Goal: Task Accomplishment & Management: Complete application form

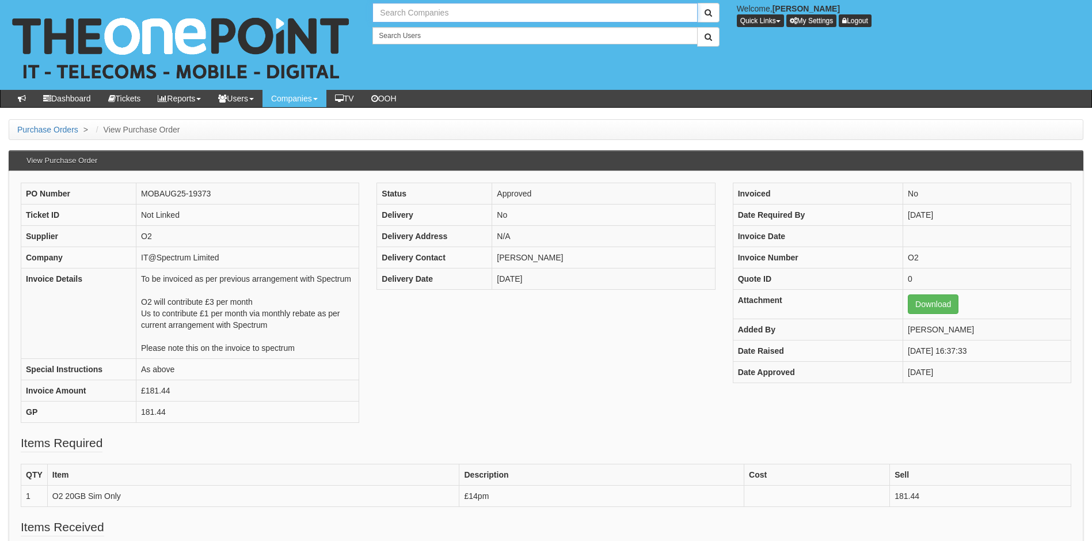
click at [412, 14] on input "text" at bounding box center [535, 13] width 325 height 20
click at [403, 30] on link "Easy Buy" at bounding box center [535, 32] width 323 height 17
type input "Easy Buy"
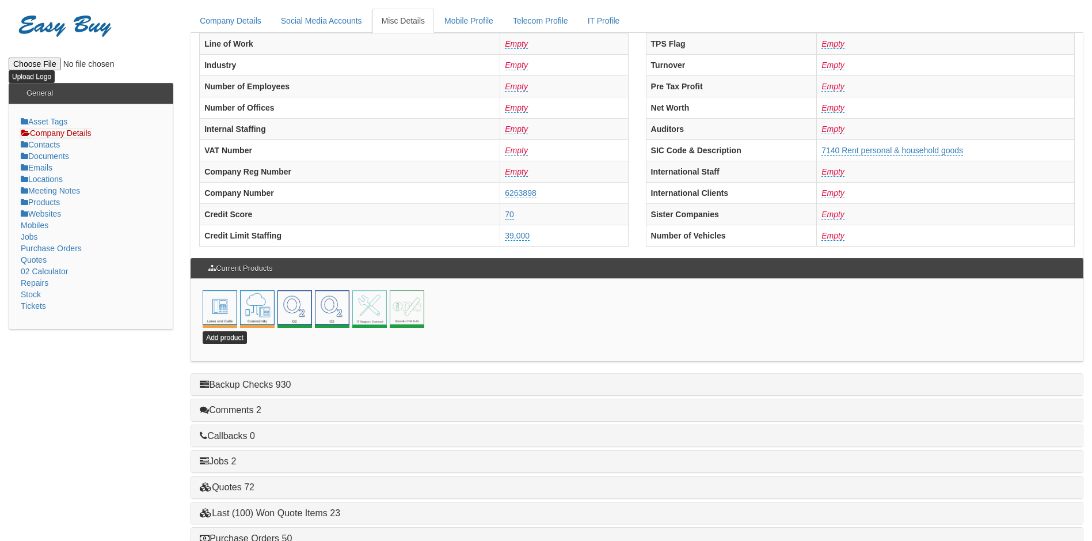
scroll to position [230, 0]
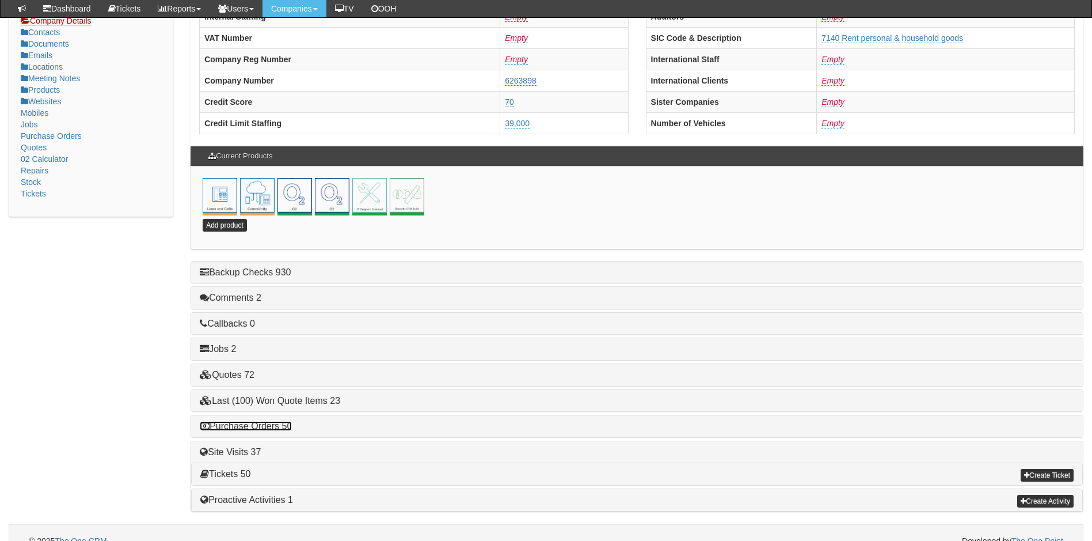
click at [270, 424] on link "Purchase Orders 50" at bounding box center [246, 426] width 92 height 10
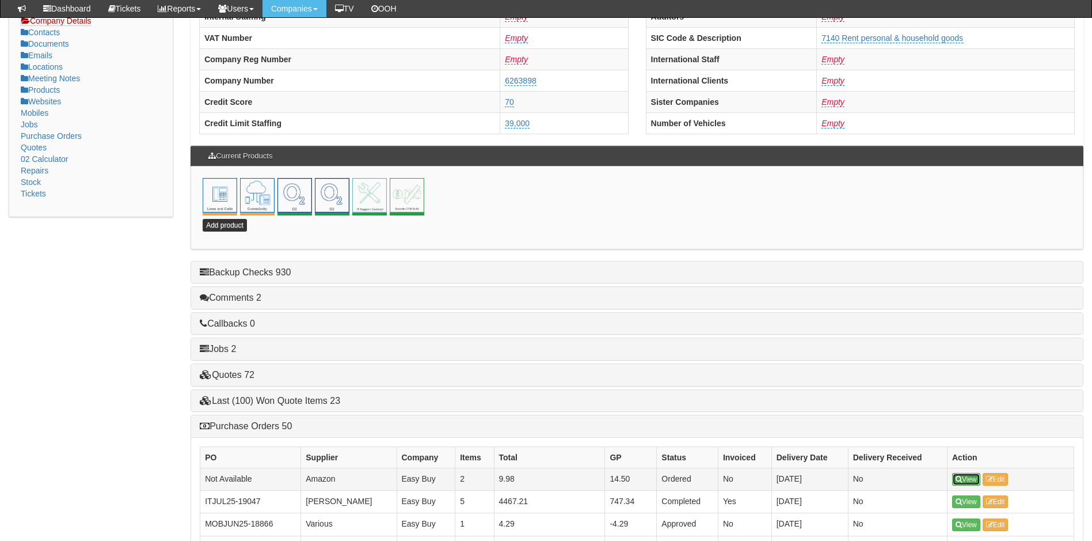
click at [966, 475] on link "View" at bounding box center [967, 479] width 28 height 13
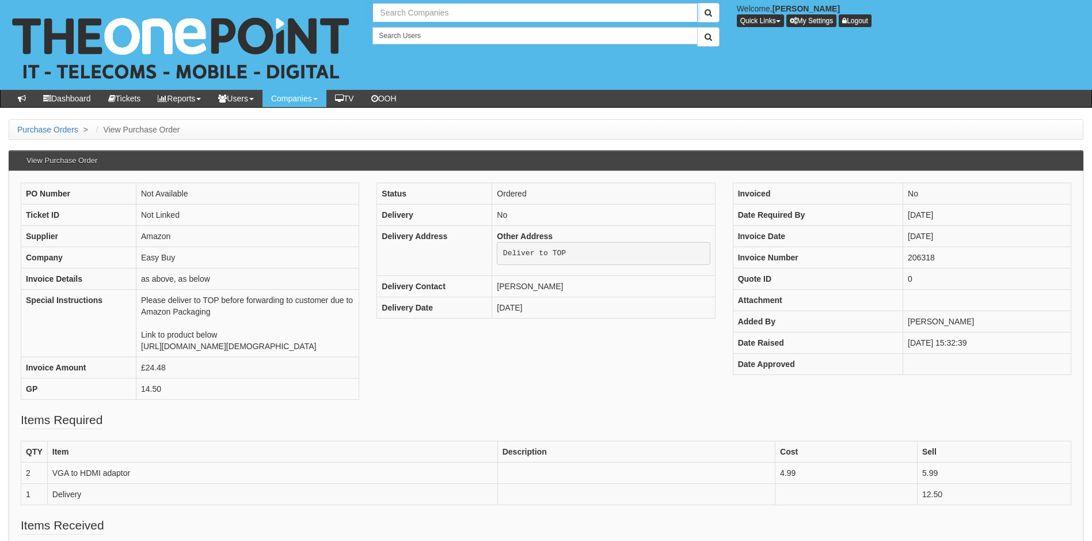
click at [458, 16] on input "text" at bounding box center [535, 13] width 325 height 20
type input "Search Companies"
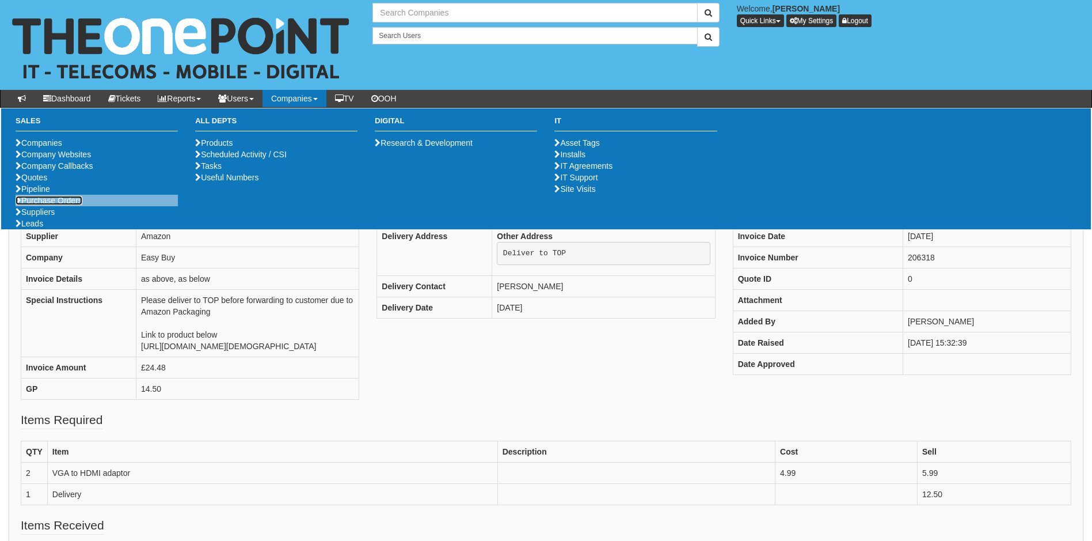
type input "Search Companies"
click at [50, 205] on link "Purchase Orders" at bounding box center [49, 200] width 67 height 9
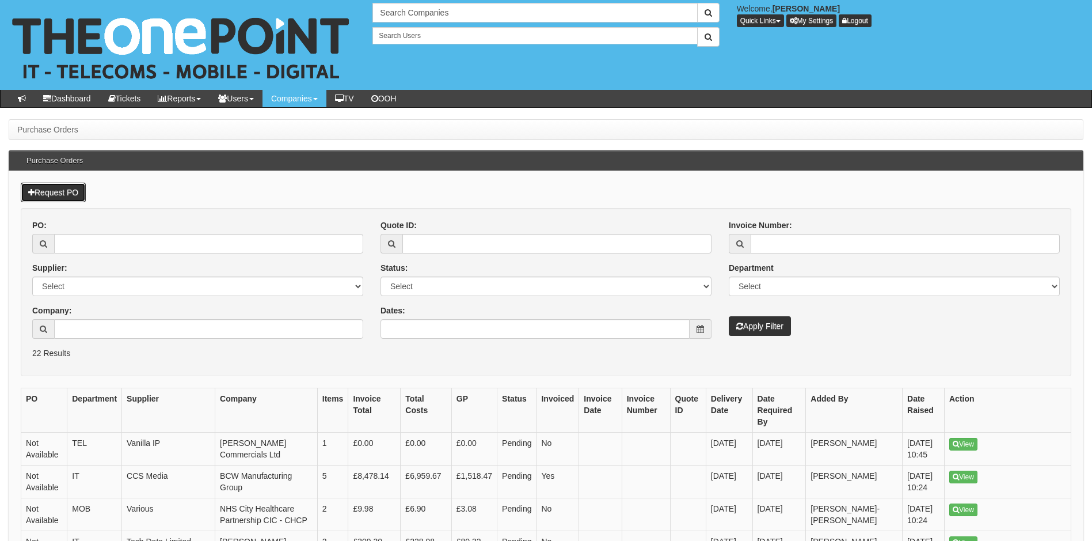
click at [56, 185] on link "Request PO" at bounding box center [53, 193] width 65 height 20
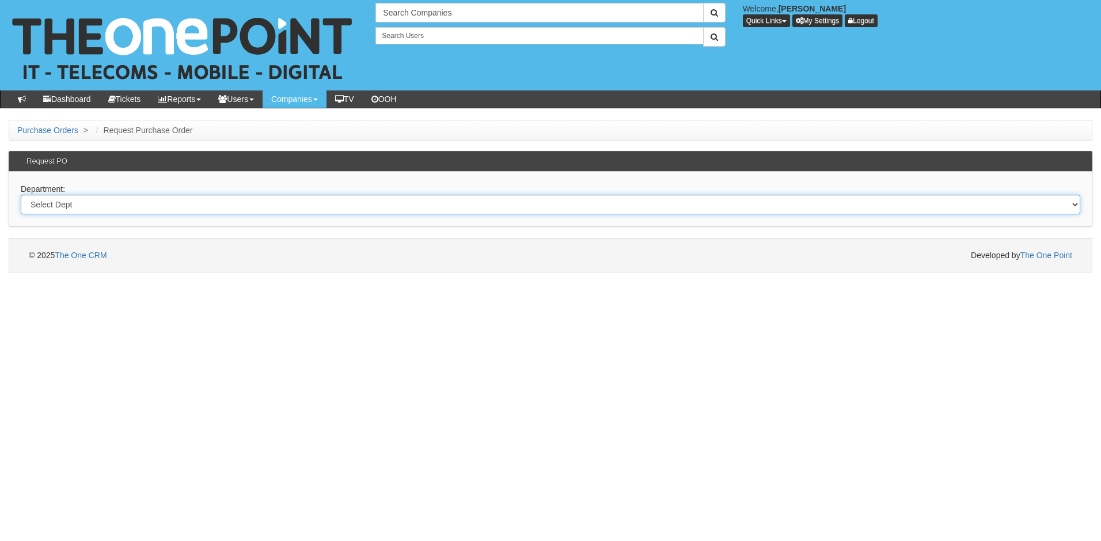
click at [86, 202] on select "Select Dept Digital Internal IT Mobiles Marketing Telecoms" at bounding box center [551, 205] width 1060 height 20
select select "?pipeID=&dept=IT"
click at [21, 195] on select "Select Dept Digital Internal IT Mobiles Marketing Telecoms" at bounding box center [551, 205] width 1060 height 20
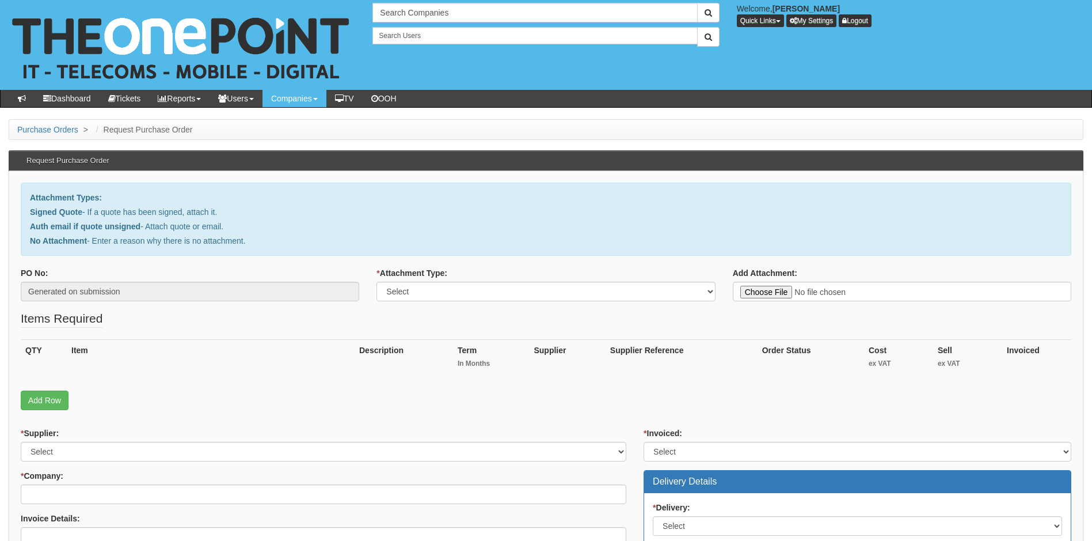
type input "C:\fakepath\PA Contract Services - Windows 10 to 11 replacement hardware.pdf"
click at [504, 290] on select "Select Signed Quote Auth email with quote if unsigned No Attachment" at bounding box center [546, 292] width 339 height 20
select select "Signed Quote"
click at [377, 282] on select "Select Signed Quote Auth email with quote if unsigned No Attachment" at bounding box center [546, 292] width 339 height 20
click at [45, 397] on link "Add Row" at bounding box center [45, 400] width 48 height 20
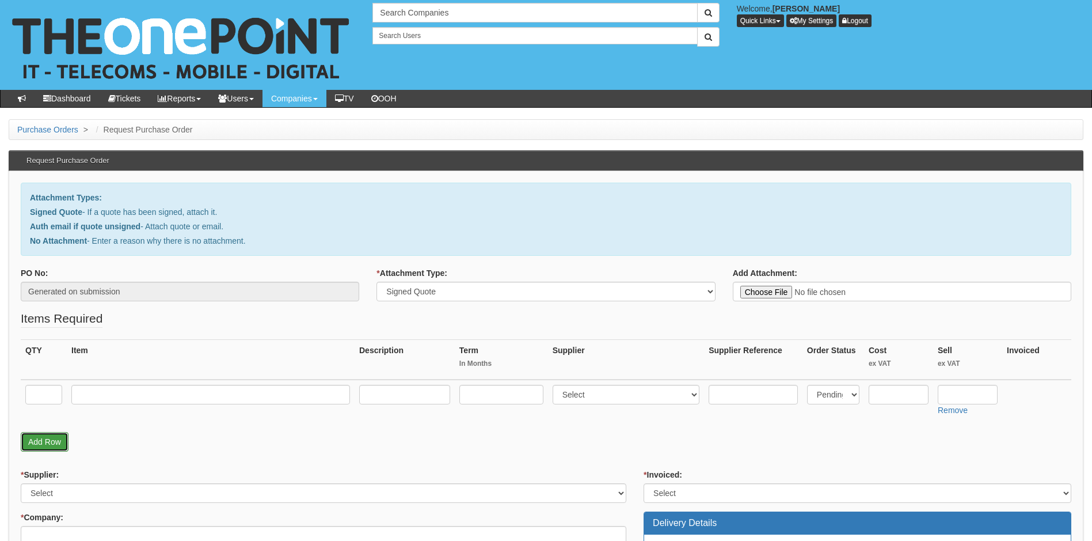
click at [47, 438] on link "Add Row" at bounding box center [45, 442] width 48 height 20
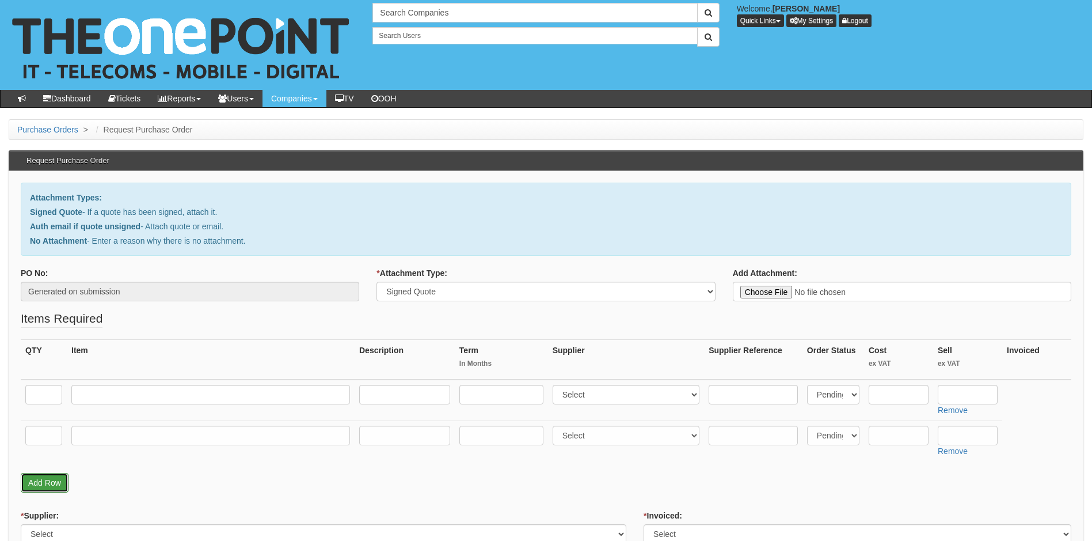
click at [41, 484] on link "Add Row" at bounding box center [45, 483] width 48 height 20
click at [51, 394] on input "text" at bounding box center [43, 395] width 37 height 20
type input "2"
click at [165, 355] on th "Item" at bounding box center [211, 360] width 288 height 40
click at [107, 399] on input "text" at bounding box center [210, 395] width 279 height 20
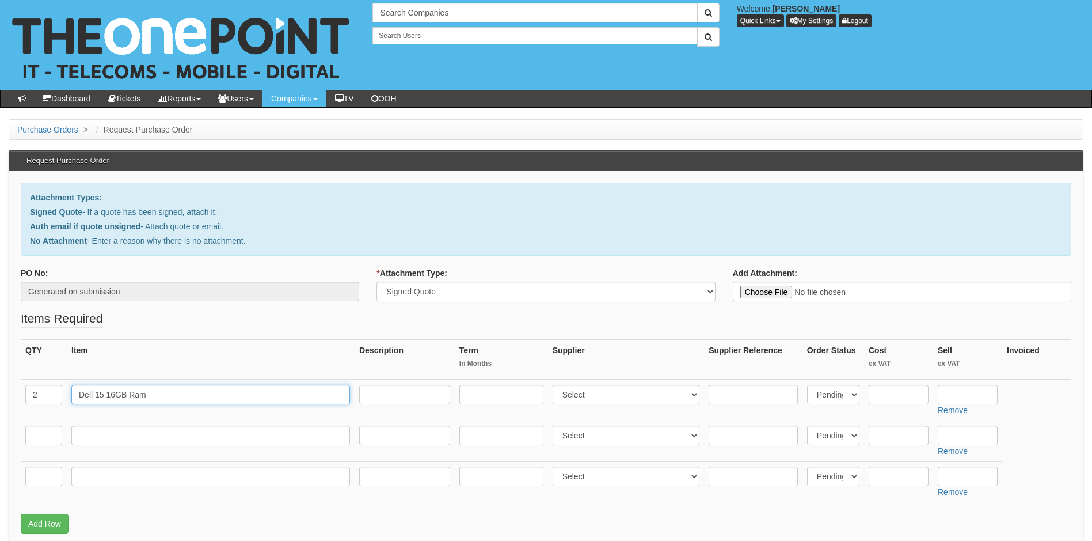
type input "Dell 15 16GB Ram"
click at [619, 394] on select "Select 123 [DOMAIN_NAME] 1Password 3 4Gon [PERSON_NAME] Electric Ltd Abzorb Acc…" at bounding box center [626, 395] width 147 height 20
select select "19"
click at [555, 385] on select "Select 123 [DOMAIN_NAME] 1Password 3 4Gon [PERSON_NAME] Electric Ltd Abzorb Acc…" at bounding box center [626, 395] width 147 height 20
drag, startPoint x: 614, startPoint y: 435, endPoint x: 624, endPoint y: 433, distance: 9.9
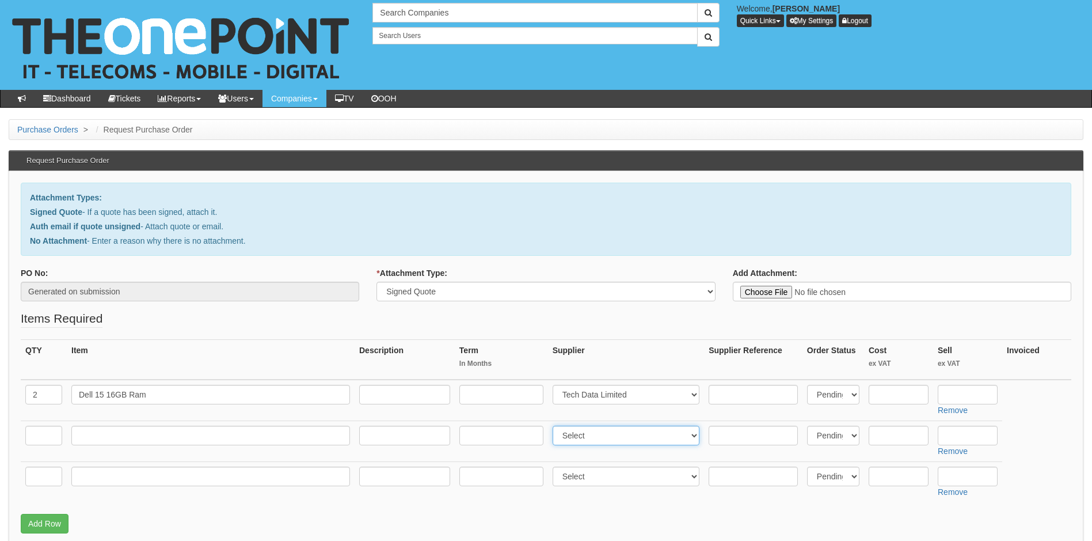
click at [614, 435] on select "Select 123 [DOMAIN_NAME] 1Password 3 4Gon [PERSON_NAME] Electric Ltd Abzorb Acc…" at bounding box center [626, 436] width 147 height 20
select select "19"
click at [555, 426] on select "Select 123 [DOMAIN_NAME] 1Password 3 4Gon [PERSON_NAME] Electric Ltd Abzorb Acc…" at bounding box center [626, 436] width 147 height 20
click at [842, 394] on select "Select Back Order Delivered N/A Ordered Pending" at bounding box center [833, 395] width 52 height 20
click at [890, 392] on input "text" at bounding box center [899, 395] width 60 height 20
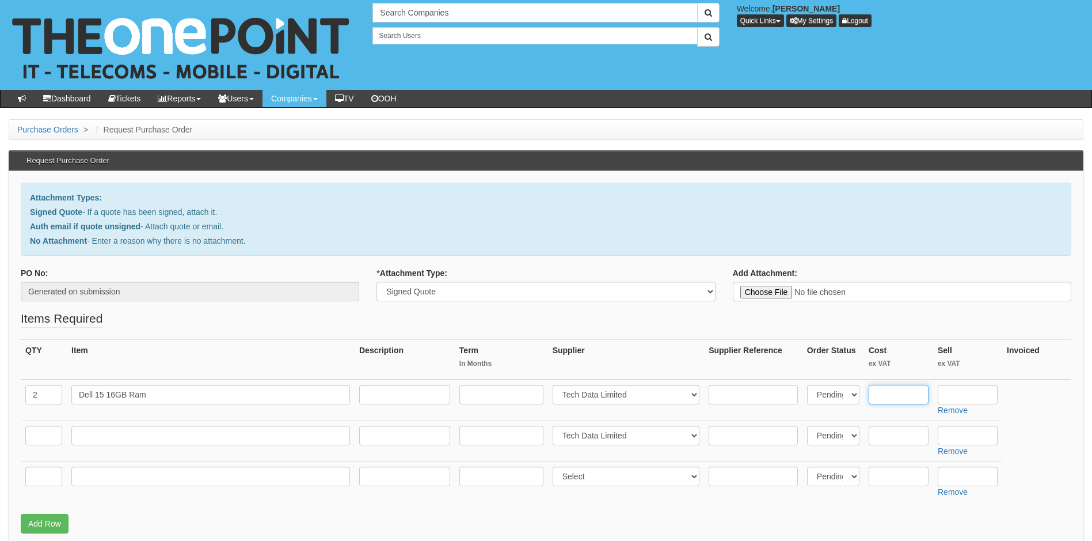
click at [898, 393] on input "text" at bounding box center [899, 395] width 60 height 20
type input "436.65"
click at [961, 394] on input "text" at bounding box center [968, 395] width 60 height 20
click at [960, 391] on input "text" at bounding box center [968, 395] width 60 height 20
type input "504.21"
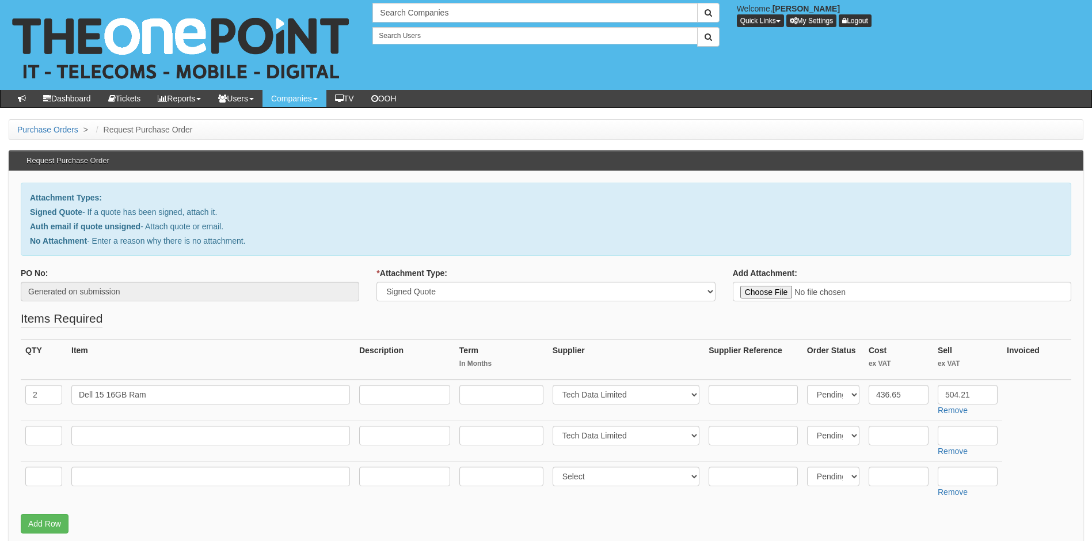
click at [1040, 420] on table "QTY Item Description Term In Months Supplier Supplier Reference Order Status Co…" at bounding box center [546, 420] width 1051 height 163
click at [43, 432] on input "text" at bounding box center [43, 436] width 37 height 20
type input "1"
click at [97, 437] on input "text" at bounding box center [210, 436] width 279 height 20
type input "Microsoft Surface Pro Copilot+ 16GB Ram"
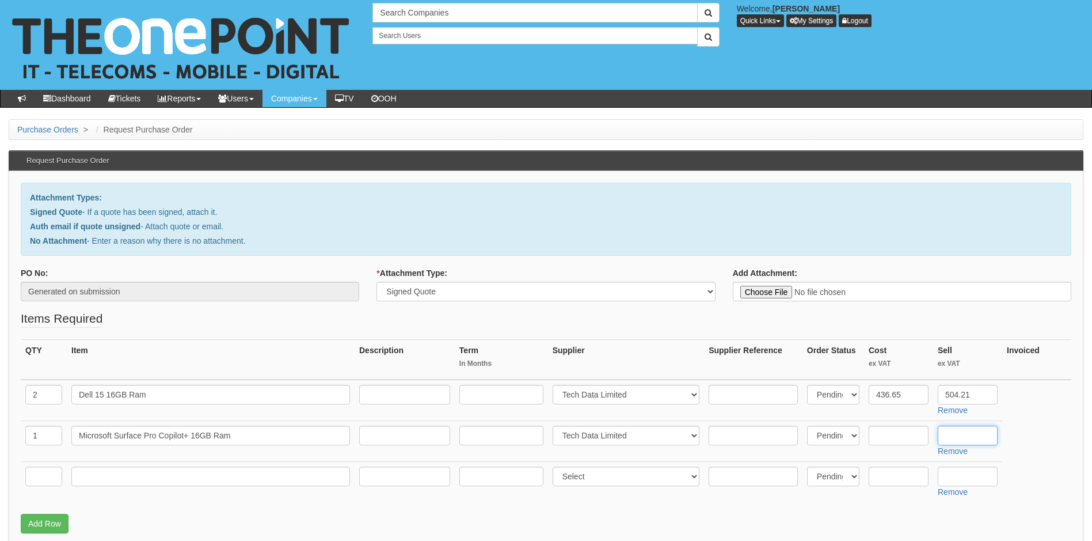
click at [973, 434] on input "text" at bounding box center [968, 436] width 60 height 20
type input "789.72"
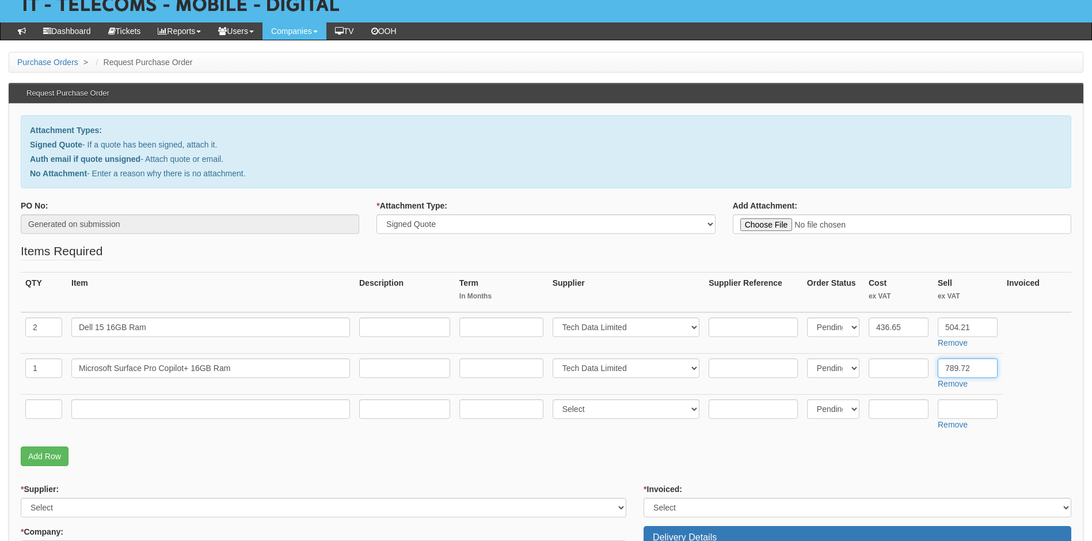
scroll to position [288, 0]
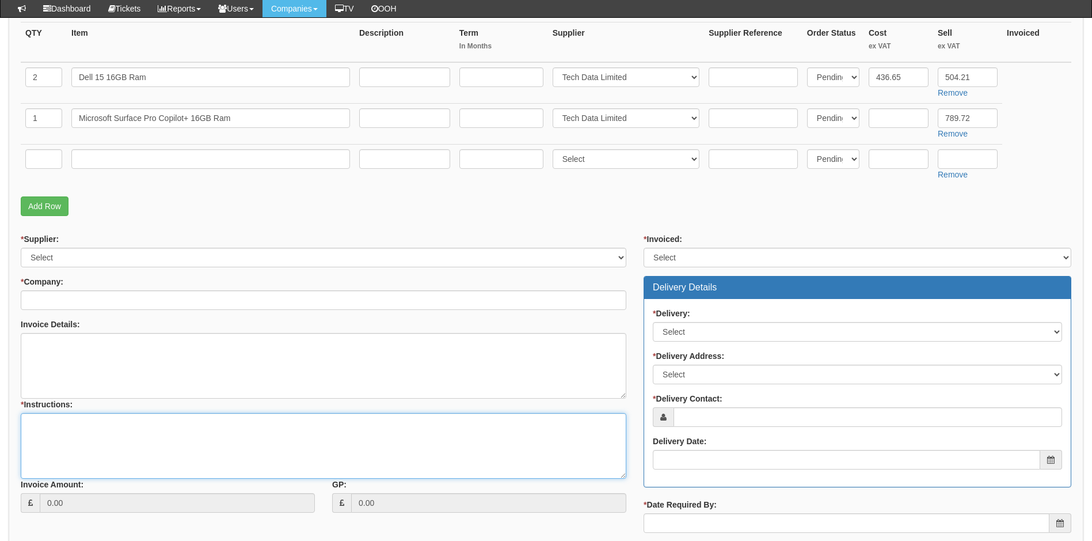
click at [47, 426] on textarea "* Instructions:" at bounding box center [324, 446] width 606 height 66
paste textarea "https://intouch.tdsynnex.com/InTouch/MVC/Product/ProductDetails?productId=11844…"
type textarea "Link to Dells below https://intouch.tdsynnex.com/InTouch/MVC/Product/ProductDet…"
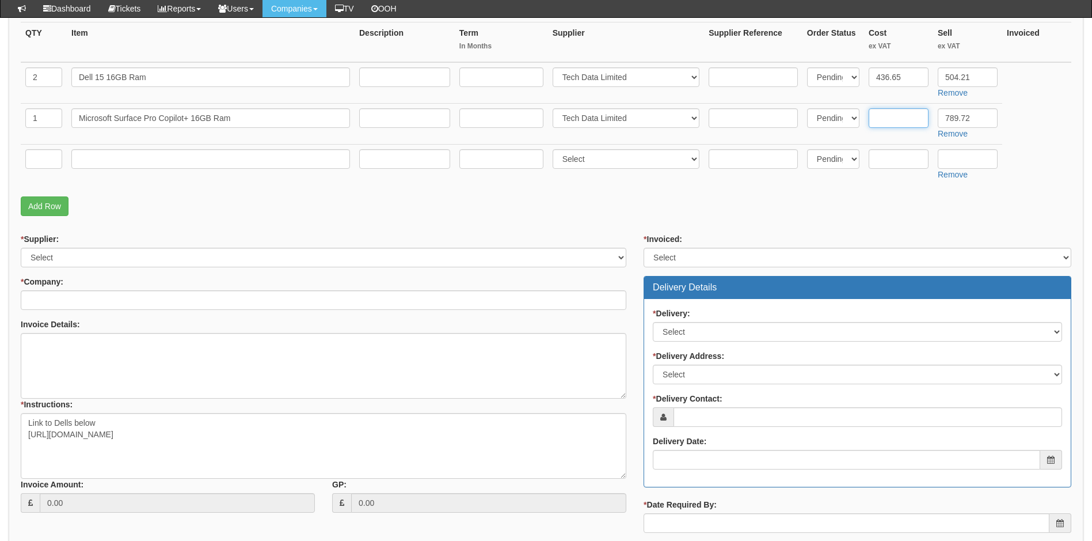
click at [891, 113] on input "text" at bounding box center [899, 118] width 60 height 20
type input "709.22"
click at [804, 206] on p "Add Row" at bounding box center [546, 206] width 1051 height 20
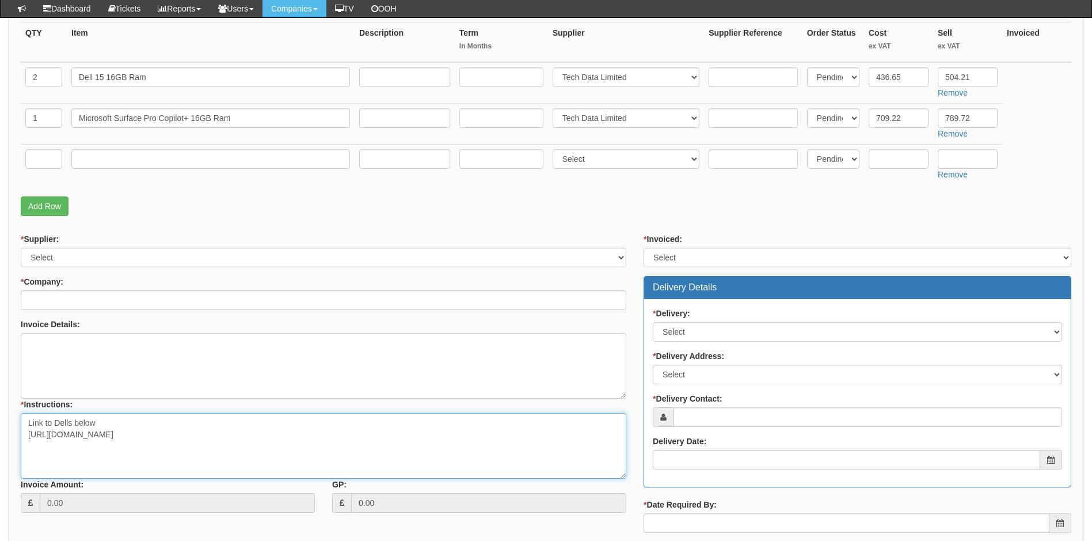
click at [60, 446] on textarea "Link to Dells below https://intouch.tdsynnex.com/InTouch/MVC/Product/ProductDet…" at bounding box center [324, 446] width 606 height 66
paste textarea "https://intouch.tdsynnex.com/InTouch/MVC/Product/ProductDetails?productId=11834…"
type textarea "Link to Dells below https://intouch.tdsynnex.com/InTouch/MVC/Product/ProductDet…"
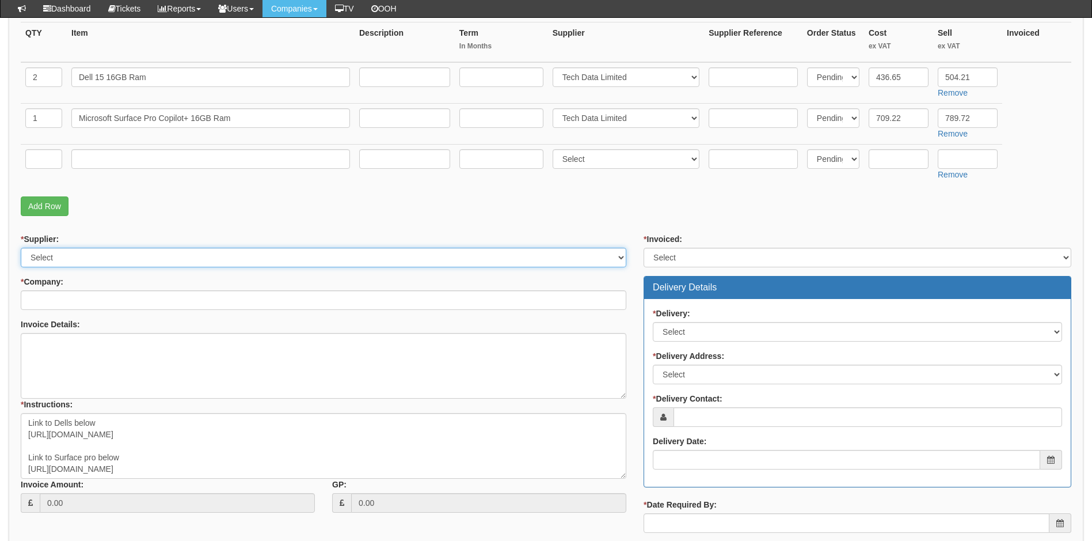
click at [77, 258] on select "Select 123 REG.co.uk 1Password 3 4Gon AA Jones Electric Ltd Abzorb Access Group…" at bounding box center [324, 258] width 606 height 20
select select "19"
click at [21, 248] on select "Select 123 REG.co.uk 1Password 3 4Gon AA Jones Electric Ltd Abzorb Access Group…" at bounding box center [324, 258] width 606 height 20
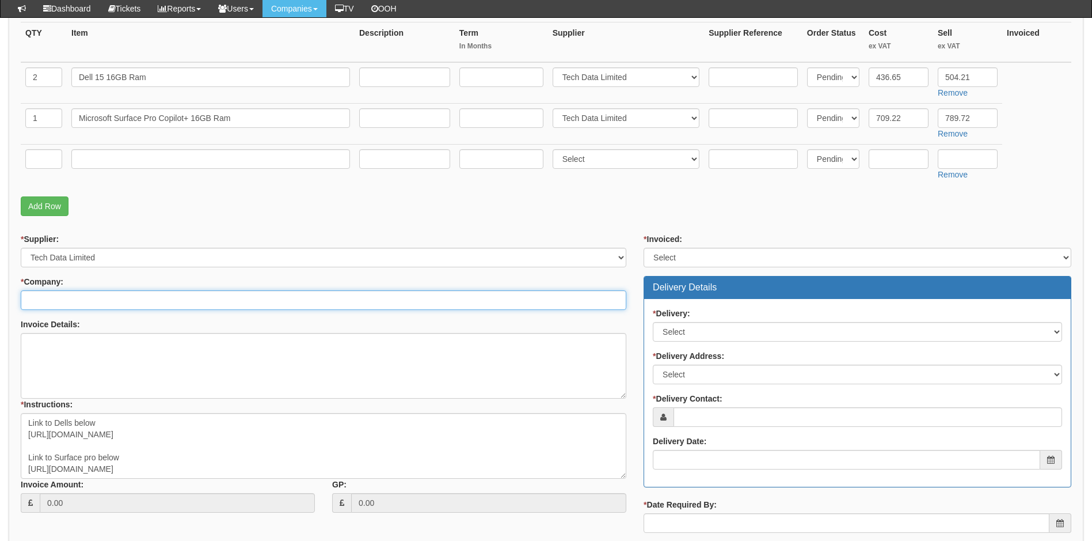
click at [104, 297] on input "* Company:" at bounding box center [324, 300] width 606 height 20
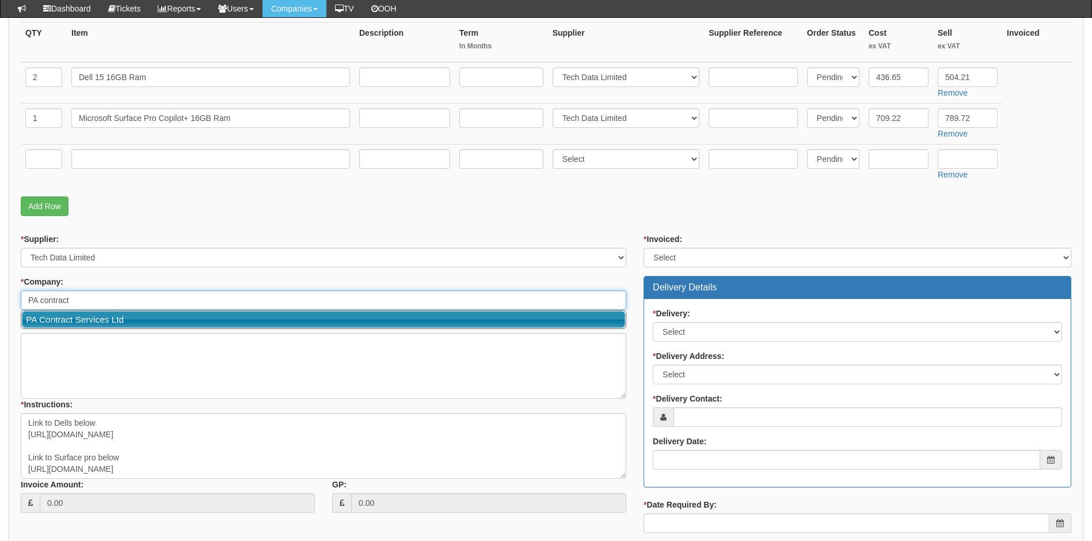
click at [93, 321] on link "PA Contract Services Ltd" at bounding box center [324, 319] width 604 height 17
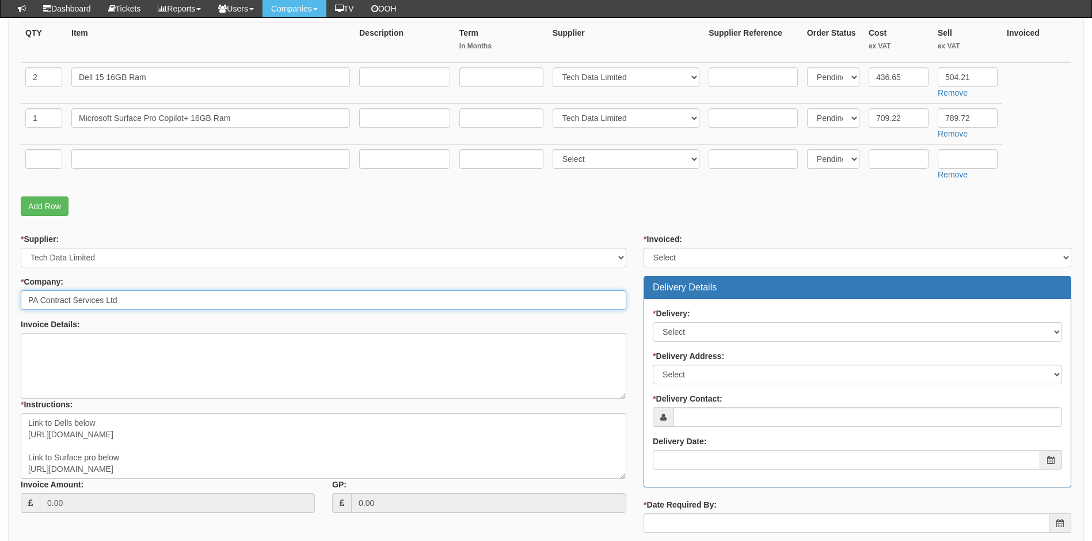
type input "PA Contract Services Ltd"
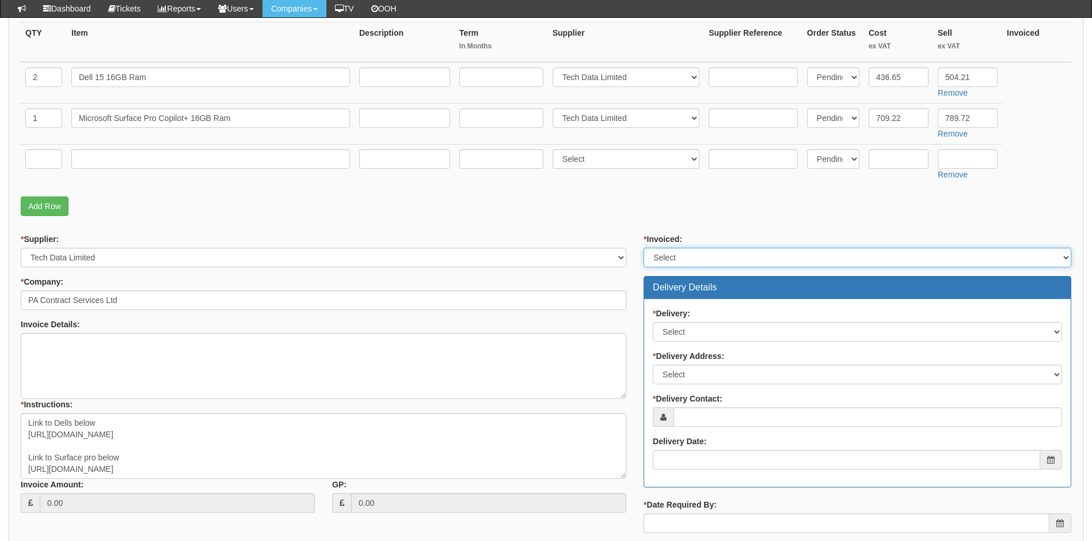
click at [692, 256] on select "Select Yes No N/A STB (part of order)" at bounding box center [858, 258] width 428 height 20
select select "2"
click at [644, 248] on select "Select Yes No N/A STB (part of order)" at bounding box center [858, 258] width 428 height 20
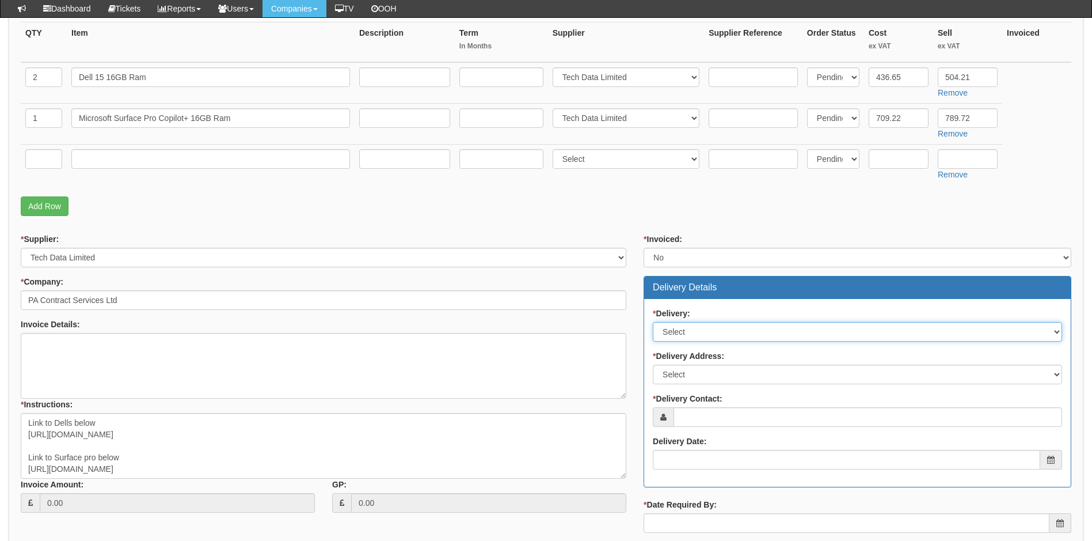
click at [696, 334] on select "Select No Not Applicable Yes" at bounding box center [857, 332] width 409 height 20
select select "1"
click at [653, 322] on select "Select No Not Applicable Yes" at bounding box center [857, 332] width 409 height 20
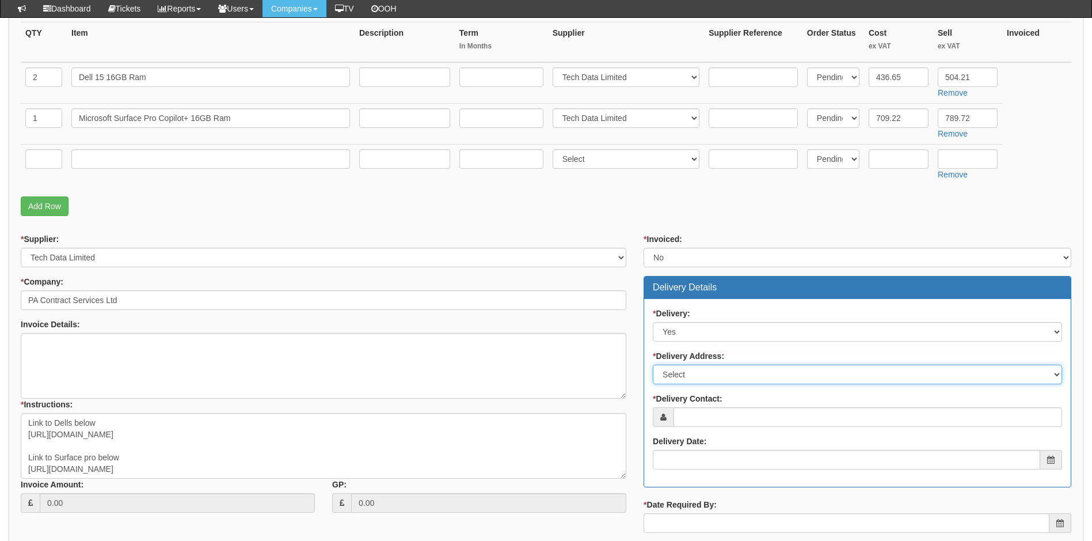
click at [691, 371] on select "Select Not Applicable Main Address - HU13 9PB Other" at bounding box center [857, 375] width 409 height 20
select select "other"
click at [653, 365] on select "Select Not Applicable Main Address - HU13 9PB Other" at bounding box center [857, 375] width 409 height 20
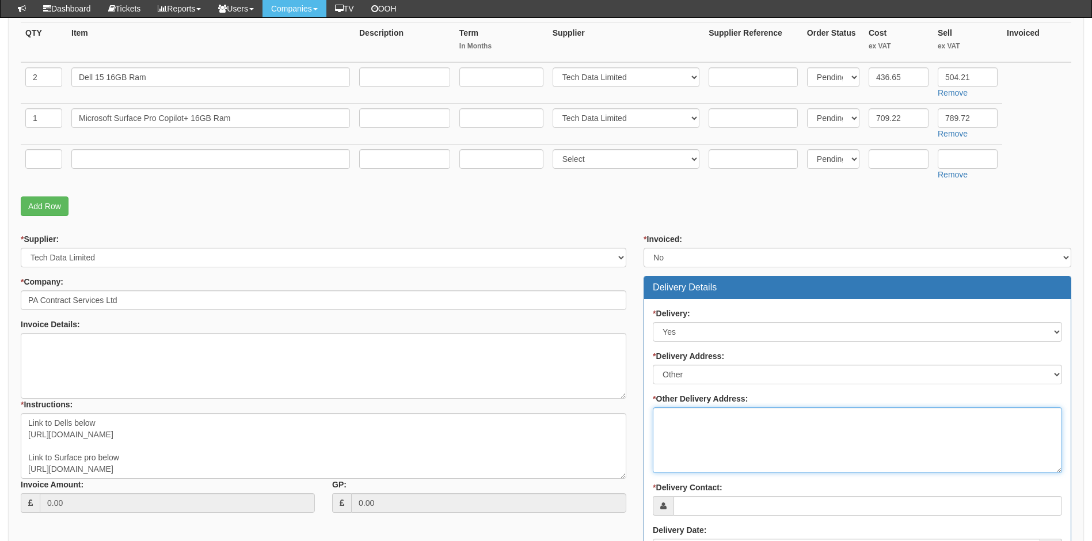
click at [690, 426] on textarea "* Other Delivery Address:" at bounding box center [857, 440] width 409 height 66
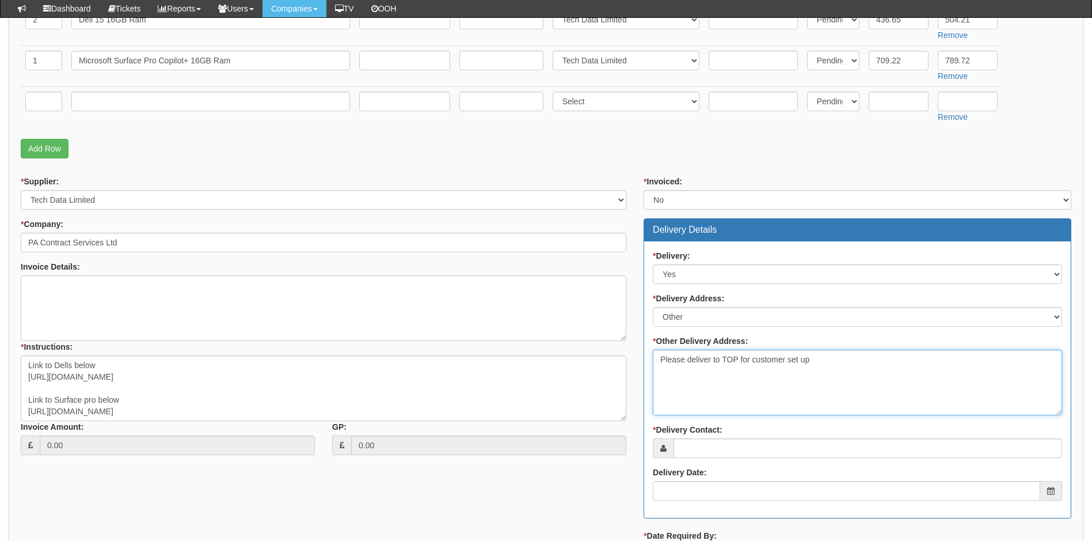
type textarea "Please deliver to TOP for customer set up"
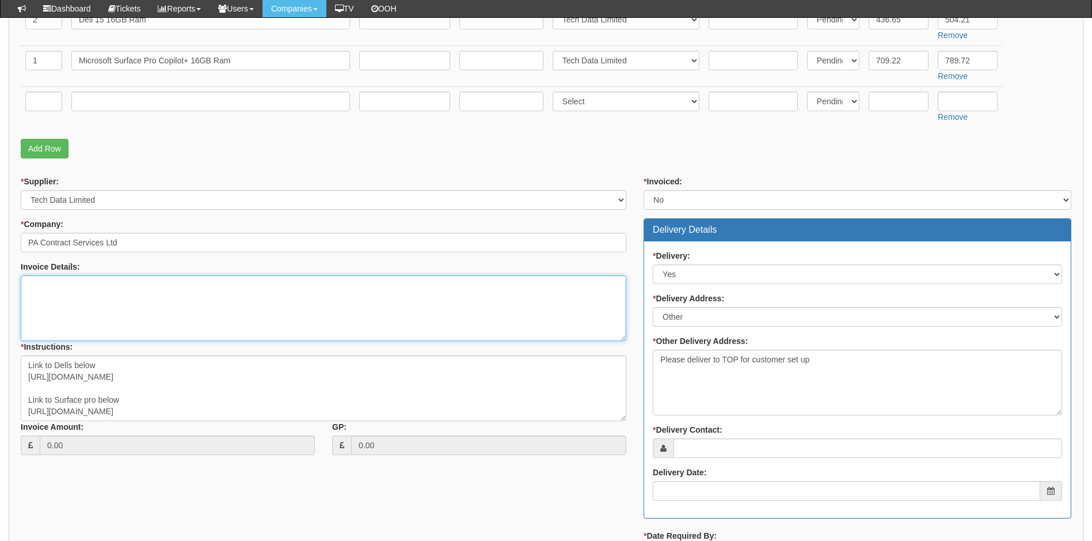
click at [111, 290] on textarea "Invoice Details:" at bounding box center [324, 308] width 606 height 66
type textarea "As above and below"
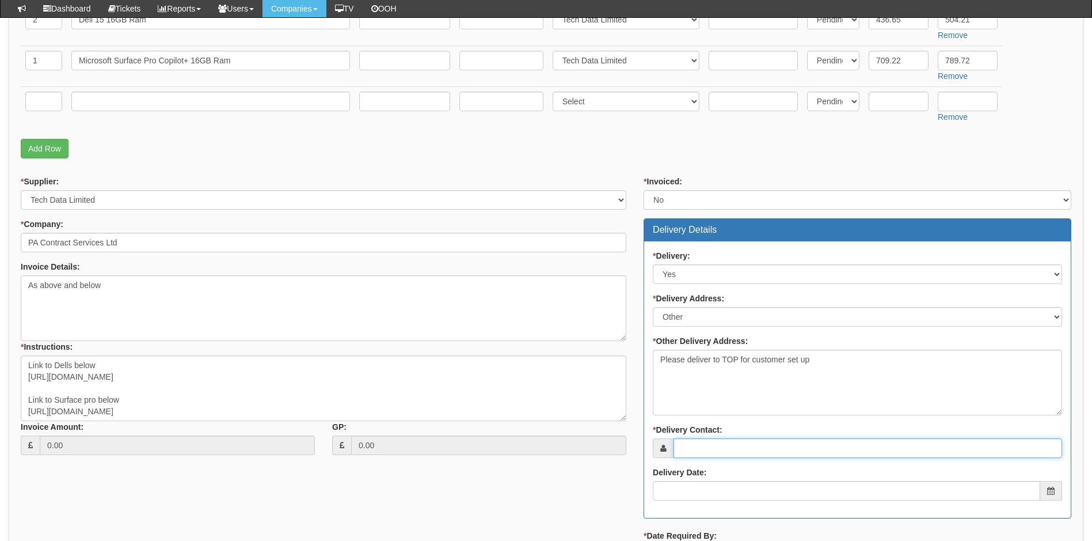
click at [719, 449] on input "* Delivery Contact:" at bounding box center [868, 448] width 389 height 20
type input "Adam Thompson"
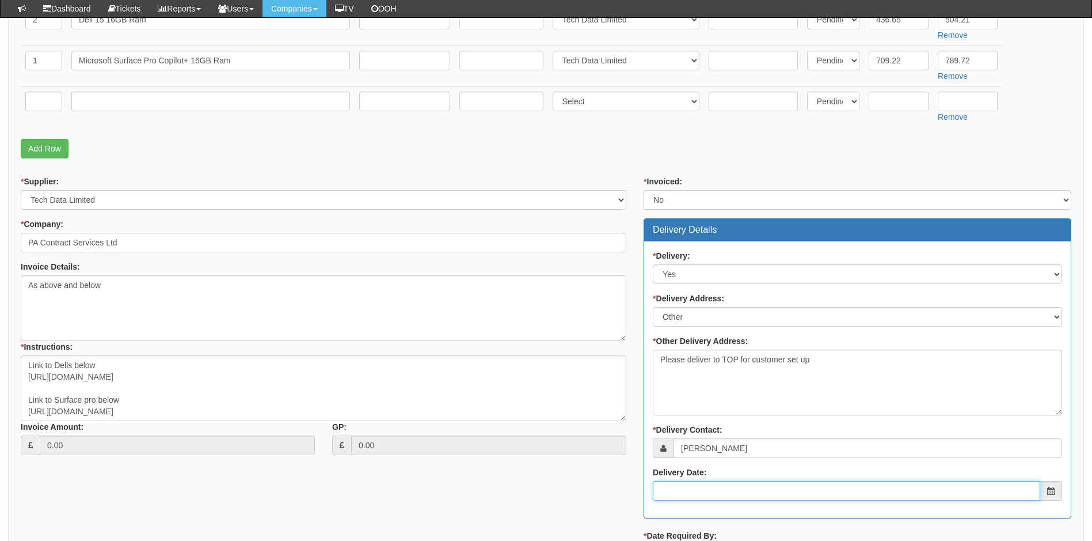
click at [717, 494] on input "Delivery Date:" at bounding box center [847, 491] width 388 height 20
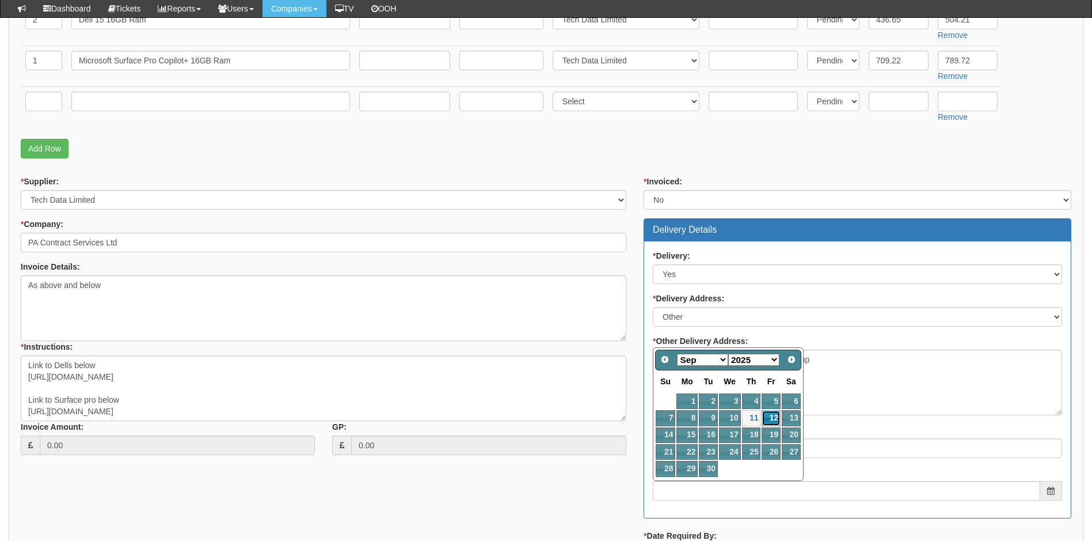
click at [770, 418] on link "12" at bounding box center [771, 418] width 18 height 16
type input "2025-09-12"
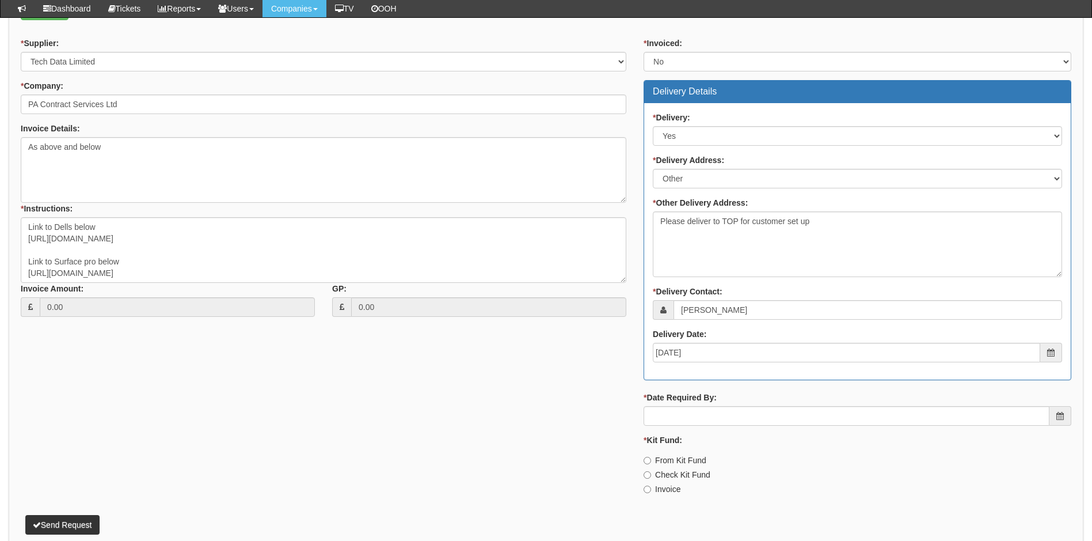
scroll to position [518, 0]
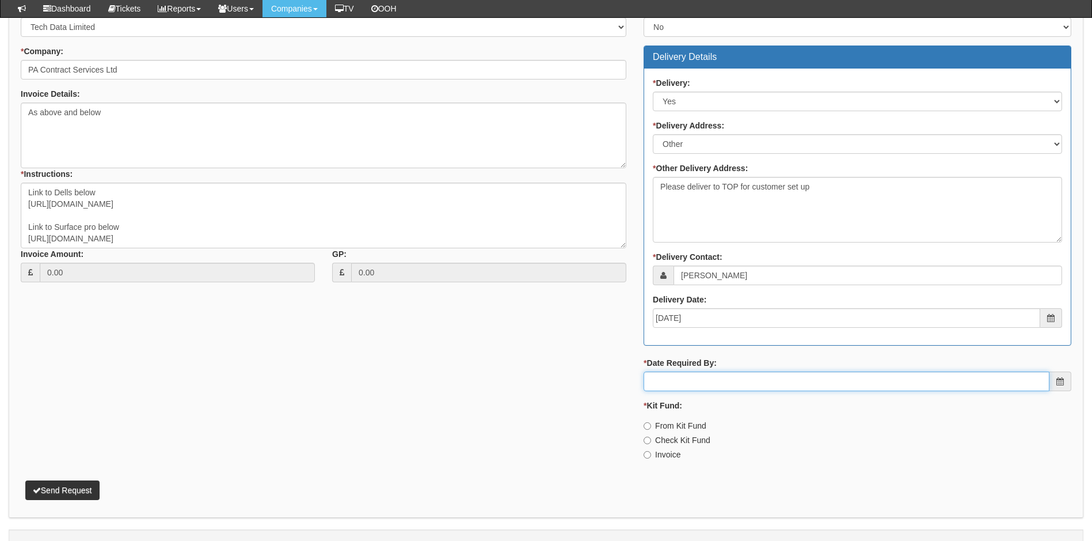
click at [695, 381] on input "* Date Required By:" at bounding box center [847, 381] width 406 height 20
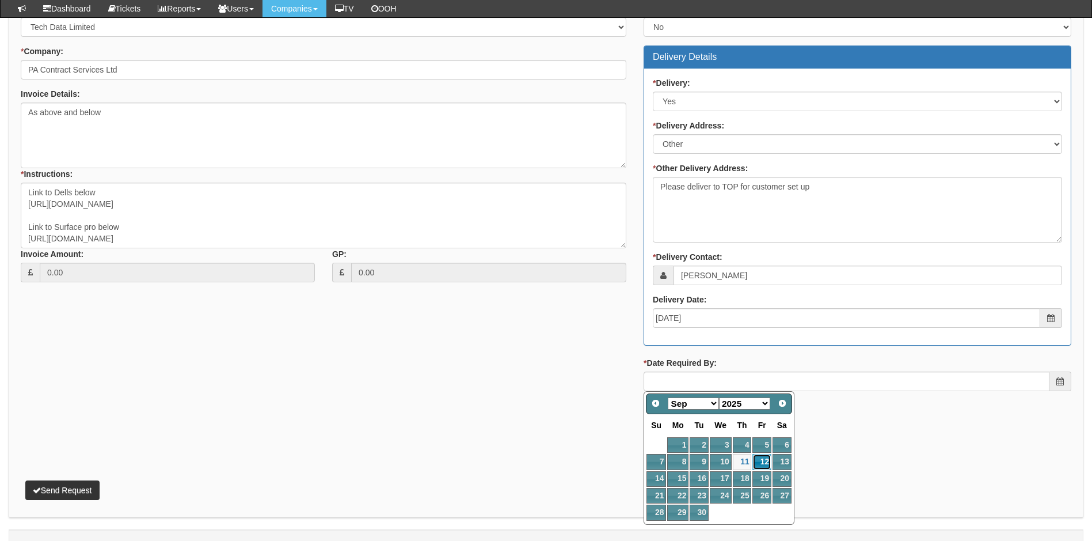
click at [763, 460] on link "12" at bounding box center [762, 462] width 18 height 16
type input "2025-09-12"
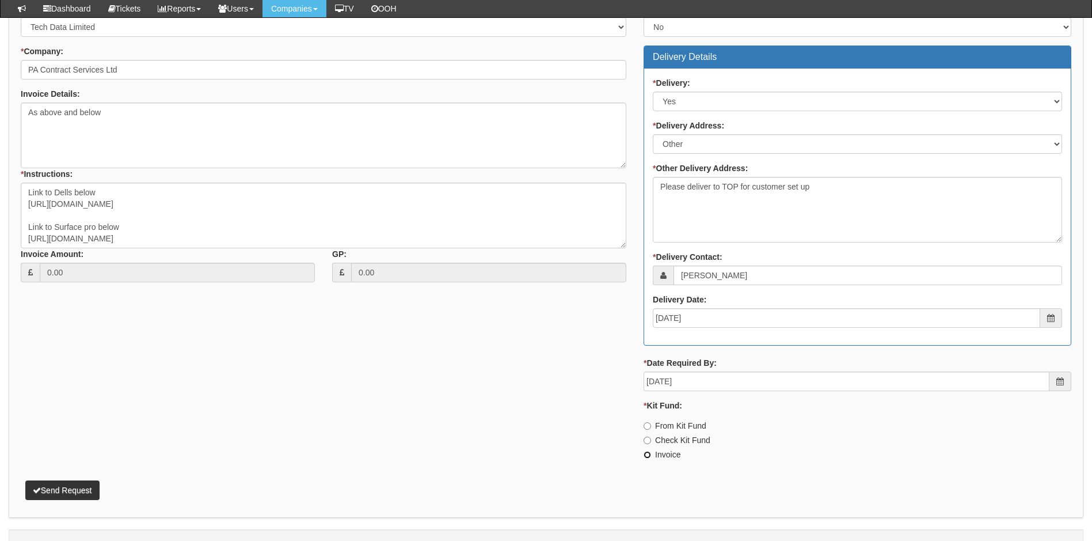
click at [646, 451] on input "Invoice" at bounding box center [647, 454] width 7 height 7
radio input "true"
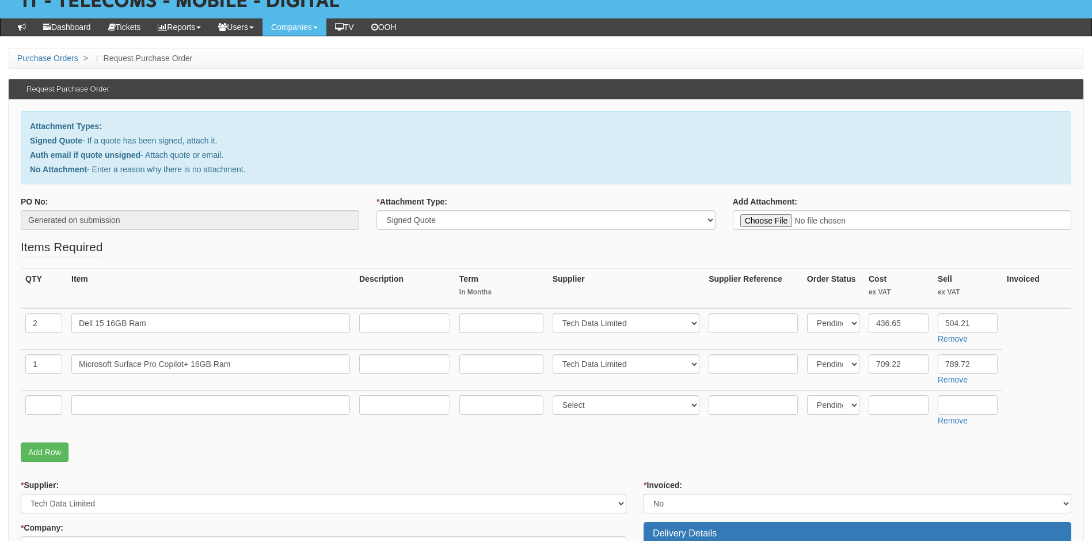
scroll to position [0, 0]
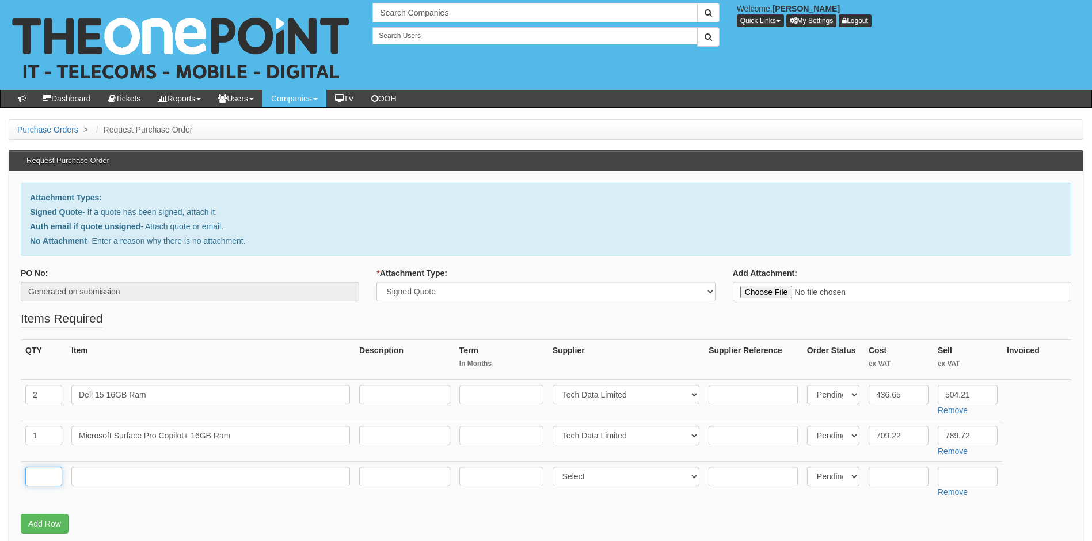
click at [42, 480] on input "text" at bounding box center [43, 476] width 37 height 20
type input "1"
click at [116, 473] on input "text" at bounding box center [210, 476] width 279 height 20
type input "Delivery"
click at [614, 477] on select "Select 123 REG.co.uk 1Password 3 4Gon AA Jones Electric Ltd Abzorb Access Group…" at bounding box center [626, 476] width 147 height 20
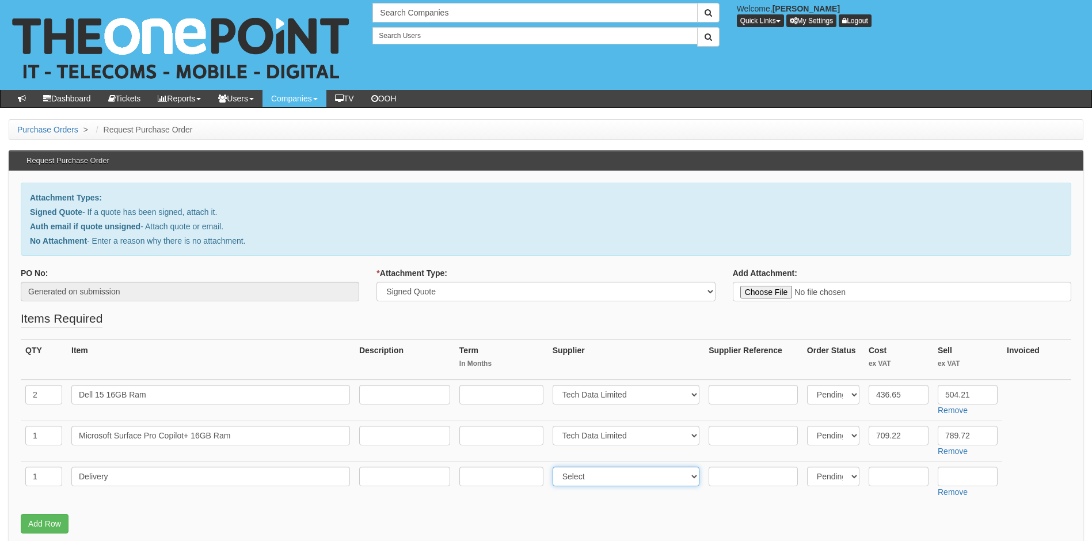
select select "19"
click at [555, 466] on select "Select 123 REG.co.uk 1Password 3 4Gon AA Jones Electric Ltd Abzorb Access Group…" at bounding box center [626, 476] width 147 height 20
click at [893, 476] on input "text" at bounding box center [899, 476] width 60 height 20
type input "0.00"
click at [962, 480] on input "text" at bounding box center [968, 476] width 60 height 20
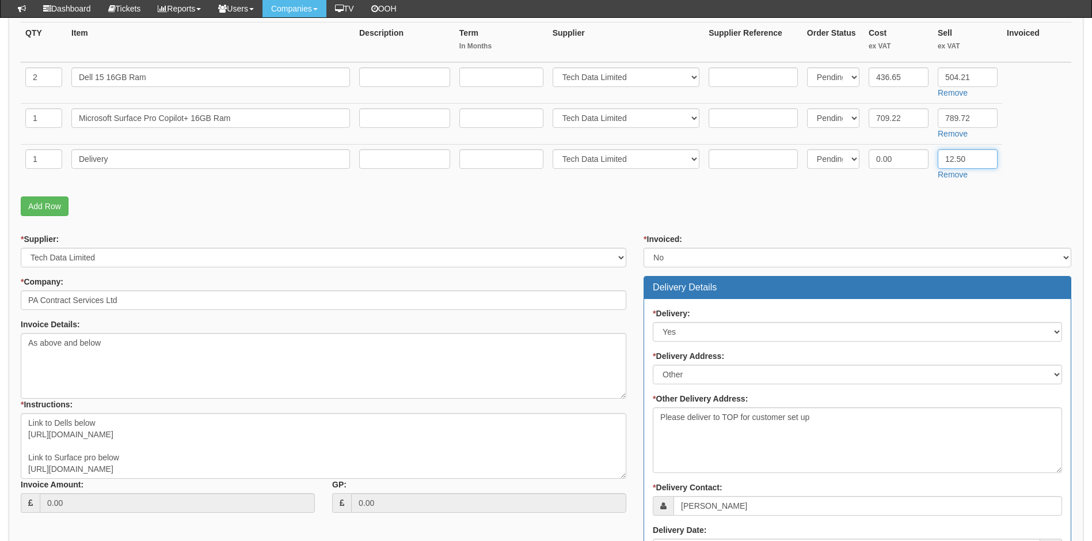
scroll to position [541, 0]
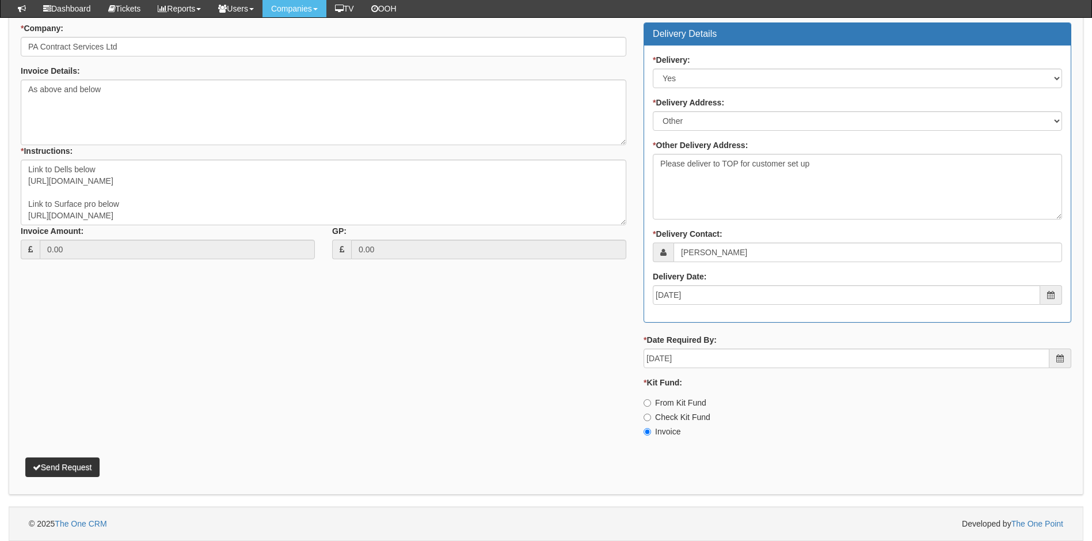
type input "12.50"
click at [65, 466] on button "Send Request" at bounding box center [62, 467] width 74 height 20
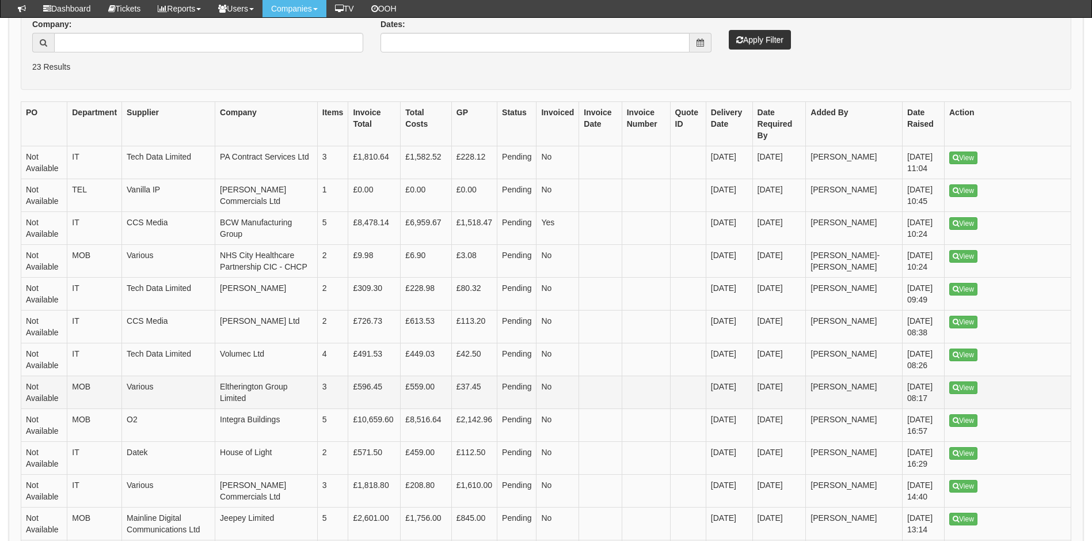
scroll to position [288, 0]
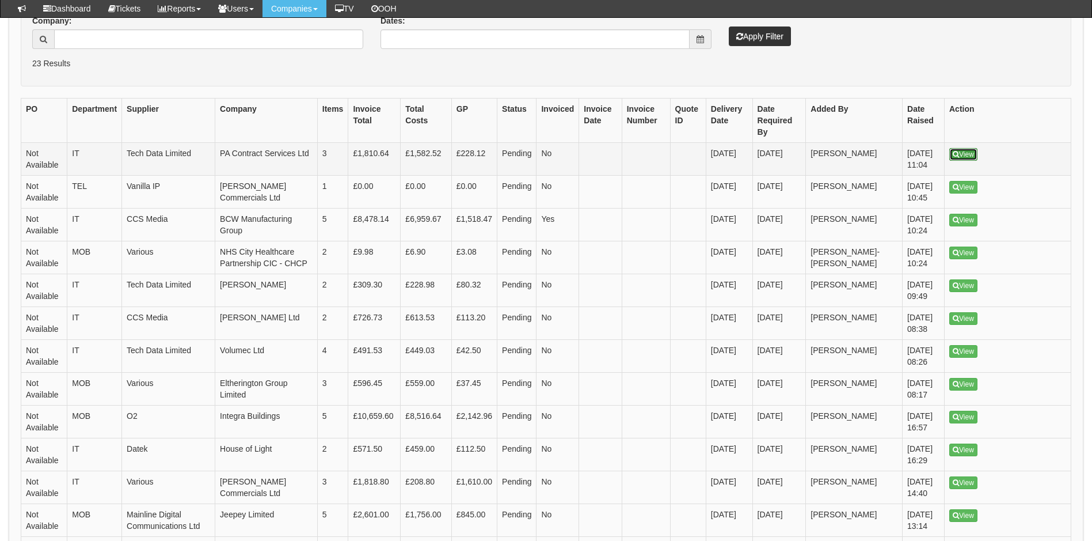
click at [959, 151] on icon at bounding box center [956, 154] width 6 height 7
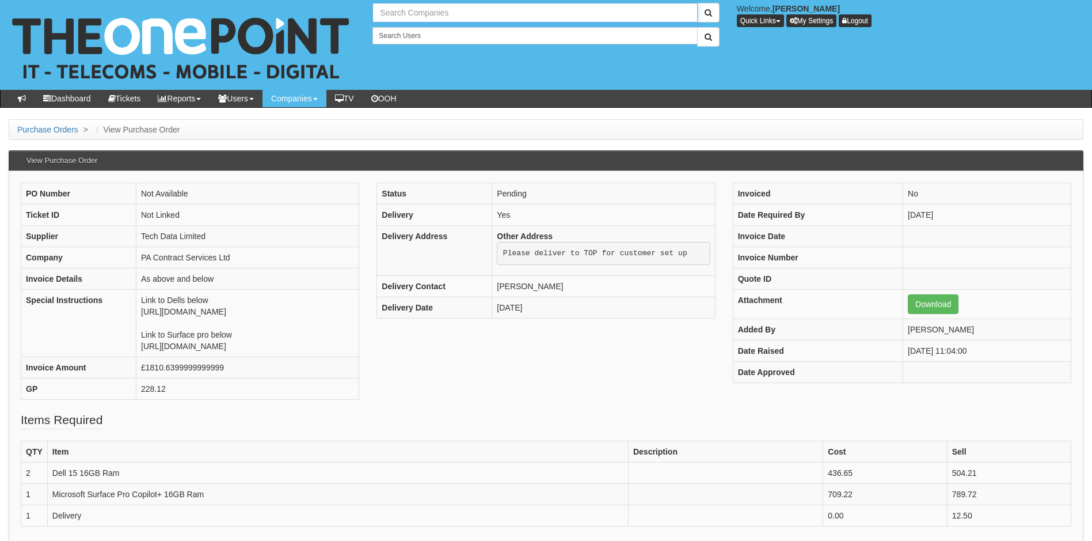
click at [452, 12] on input "text" at bounding box center [535, 13] width 325 height 20
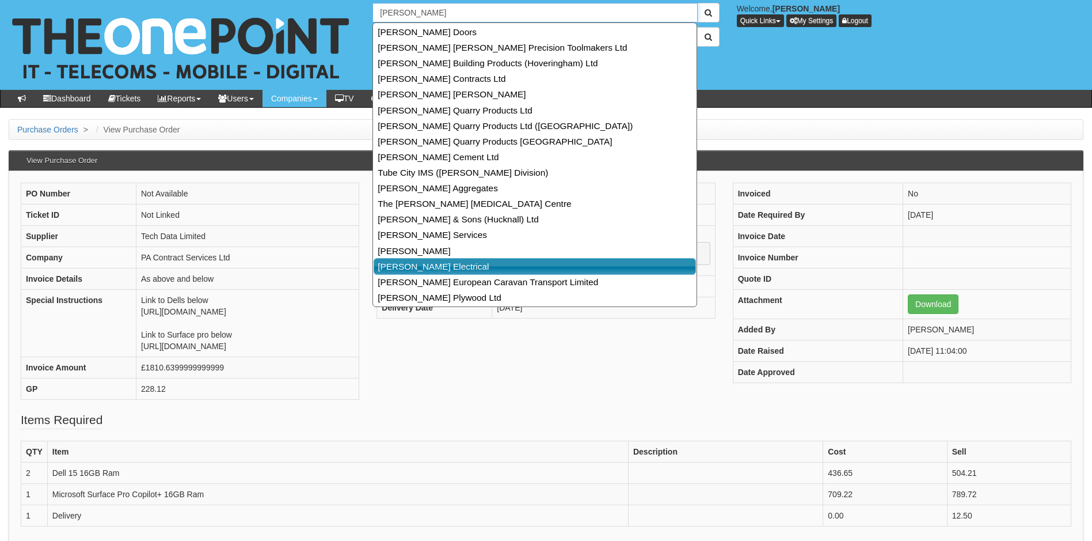
click at [422, 267] on link "Hanson Electrical" at bounding box center [535, 266] width 323 height 17
type input "Hanson Electrical"
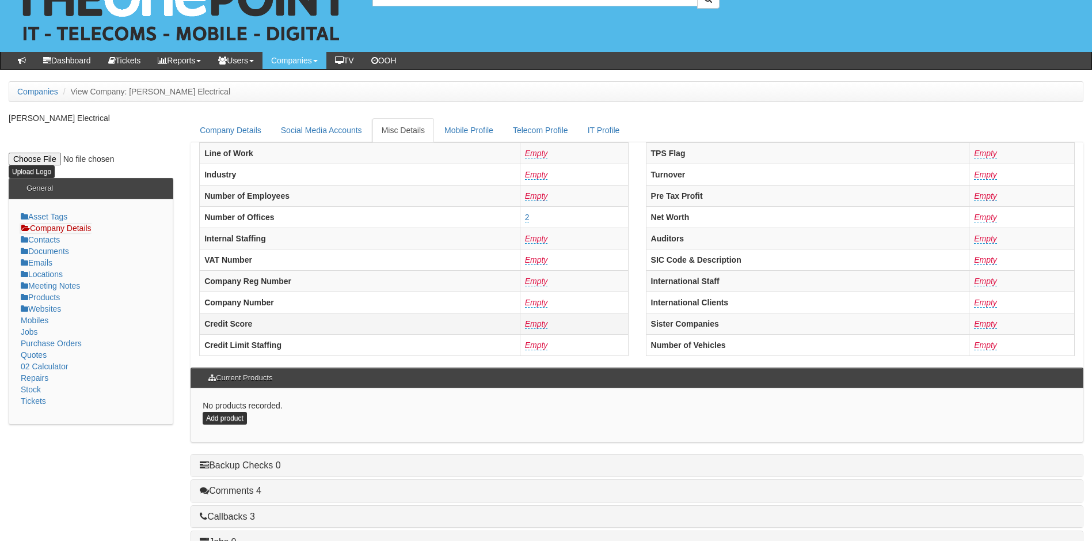
scroll to position [219, 0]
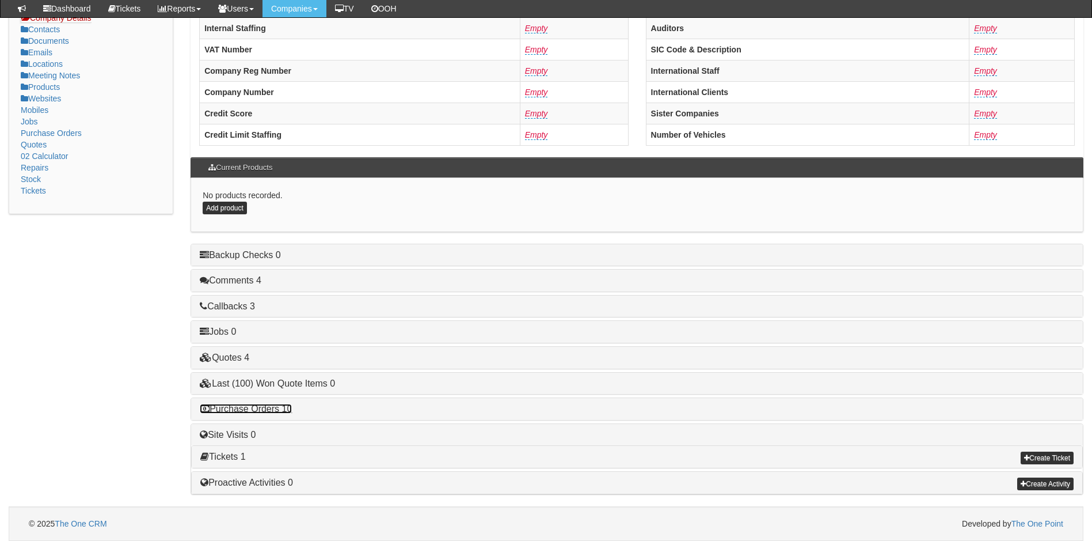
click at [257, 412] on link "Purchase Orders 10" at bounding box center [246, 409] width 92 height 10
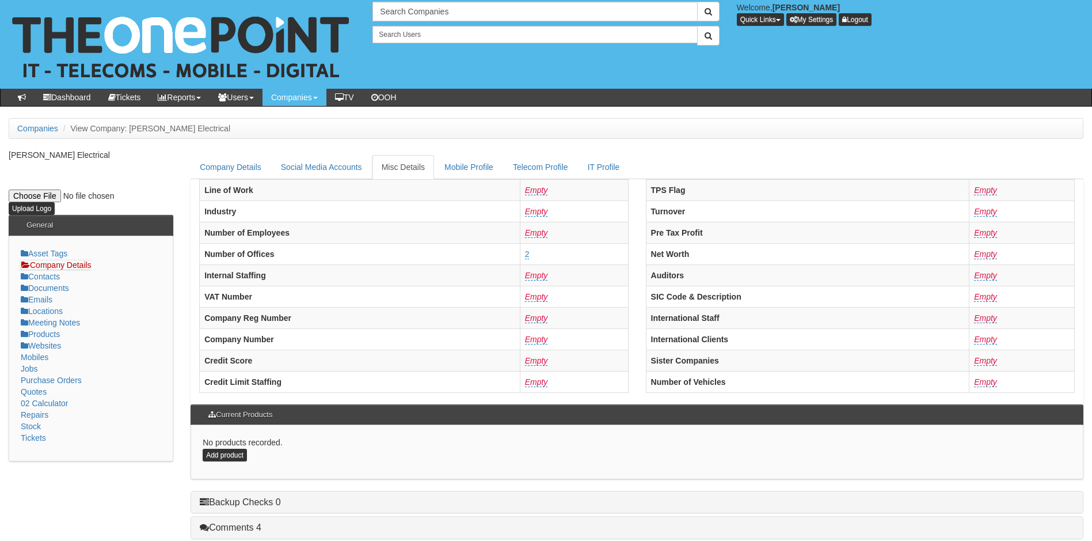
scroll to position [0, 0]
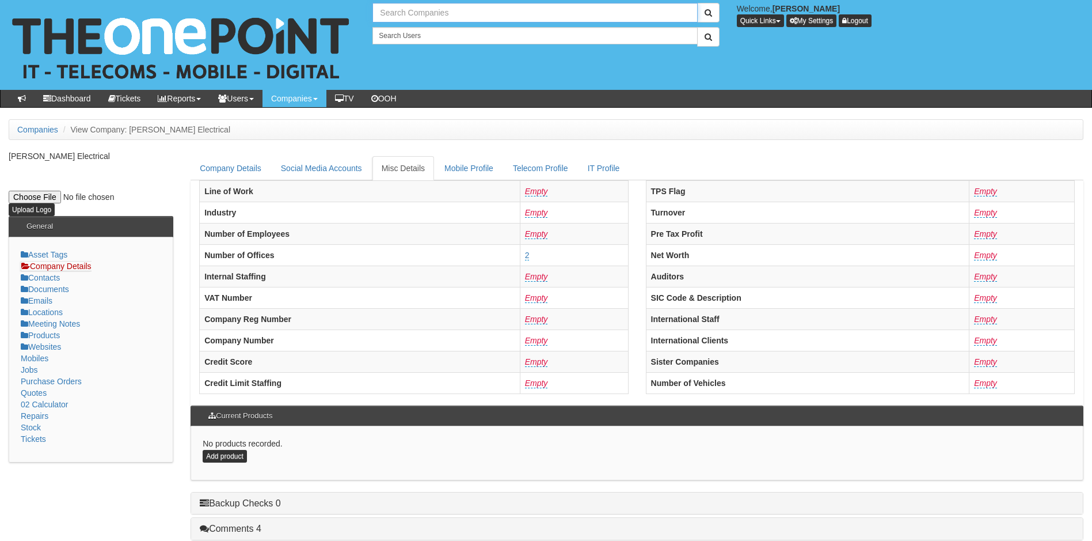
click at [438, 12] on input "text" at bounding box center [535, 13] width 325 height 20
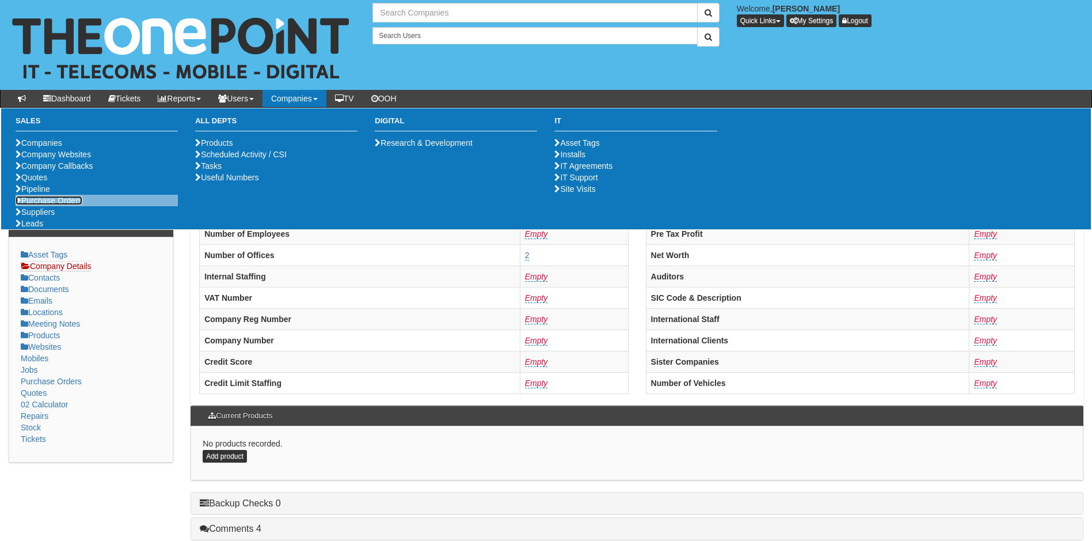
type input "Search Companies"
click at [39, 205] on link "Purchase Orders" at bounding box center [49, 200] width 67 height 9
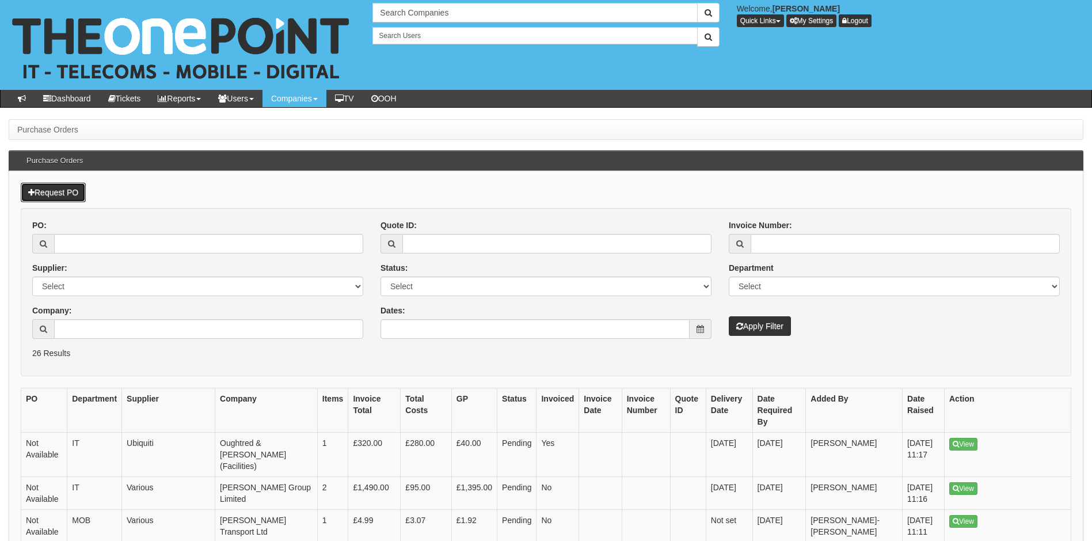
click at [68, 188] on link "Request PO" at bounding box center [53, 193] width 65 height 20
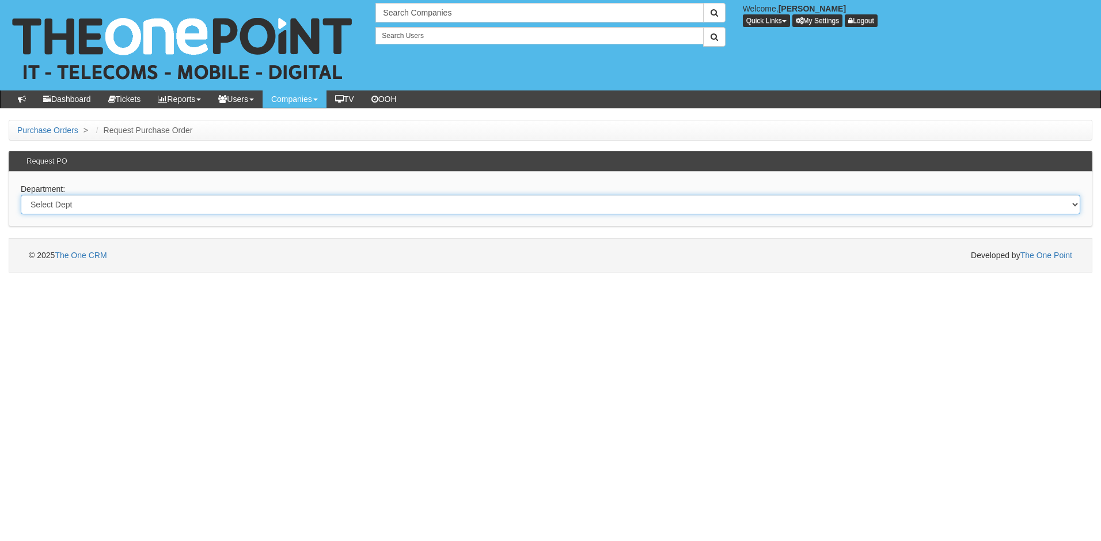
click at [145, 200] on select "Select Dept Digital Internal IT Mobiles Marketing Telecoms" at bounding box center [551, 205] width 1060 height 20
select select "?pipeID=&dept=IT"
click at [21, 195] on select "Select Dept Digital Internal IT Mobiles Marketing Telecoms" at bounding box center [551, 205] width 1060 height 20
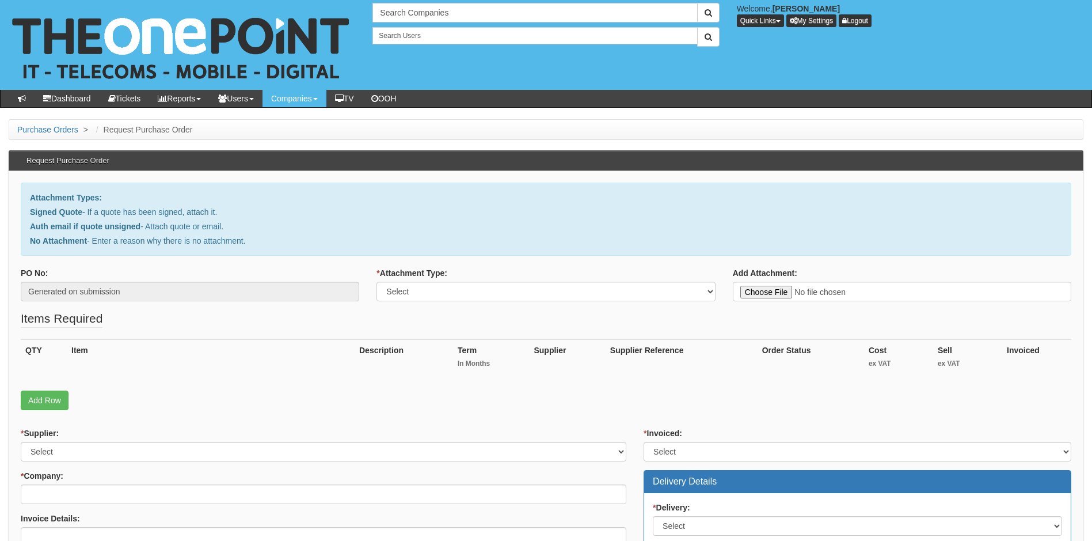
type input "C:\fakepath\RE_ Hardware report.msg"
click at [494, 293] on select "Select Signed Quote Auth email with quote if unsigned No Attachment" at bounding box center [546, 292] width 339 height 20
select select "Auth email if quote unsigned"
click at [377, 282] on select "Select Signed Quote Auth email with quote if unsigned No Attachment" at bounding box center [546, 292] width 339 height 20
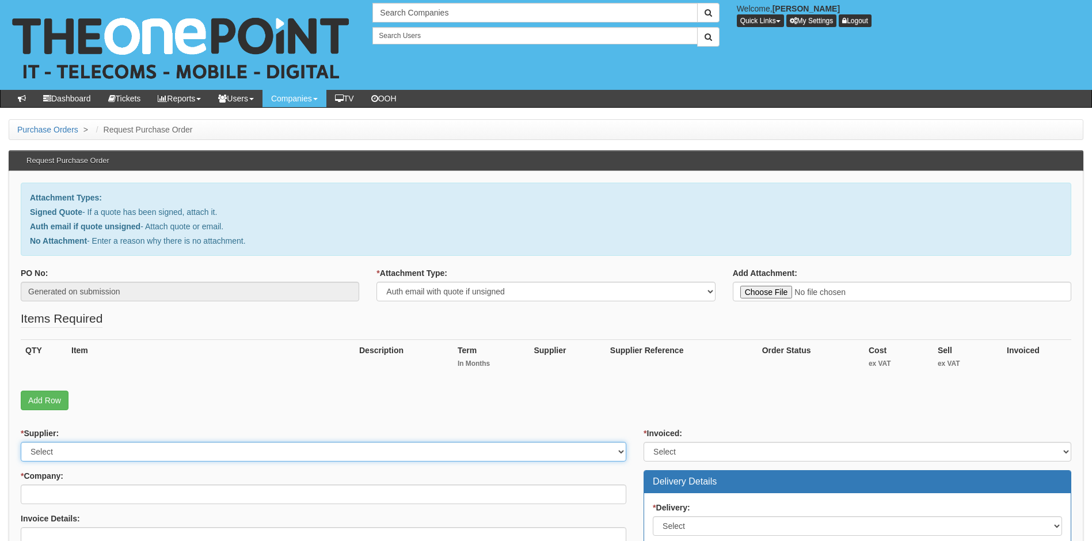
click at [170, 448] on select "Select 123 REG.co.uk 1Password 3 4Gon AA Jones Electric Ltd Abzorb Access Group…" at bounding box center [324, 452] width 606 height 20
select select "19"
click at [21, 442] on select "Select 123 REG.co.uk 1Password 3 4Gon AA Jones Electric Ltd Abzorb Access Group…" at bounding box center [324, 452] width 606 height 20
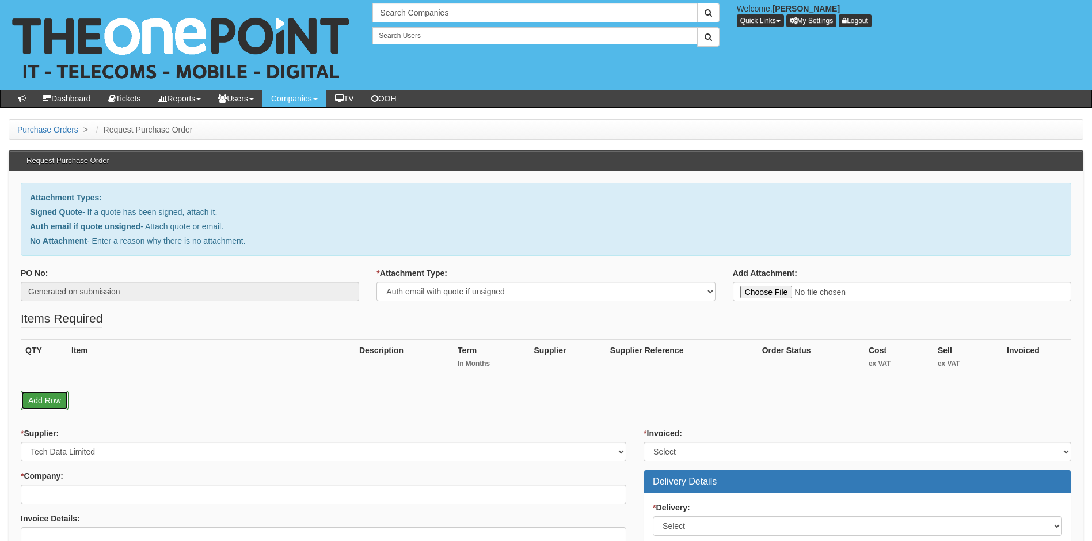
click at [40, 399] on link "Add Row" at bounding box center [45, 400] width 48 height 20
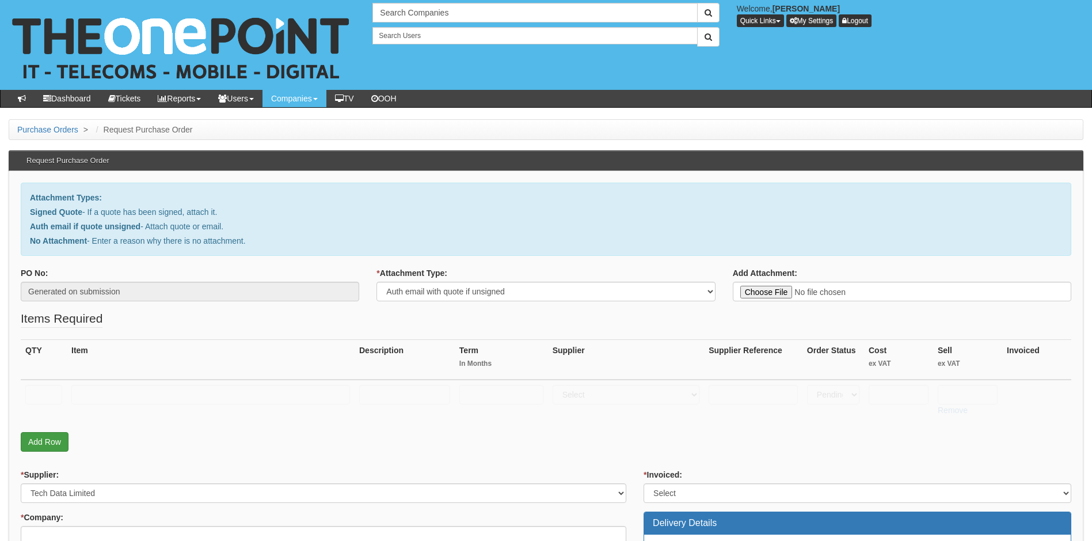
click at [40, 399] on input "text" at bounding box center [43, 395] width 37 height 20
click at [45, 442] on link "Add Row" at bounding box center [45, 442] width 48 height 20
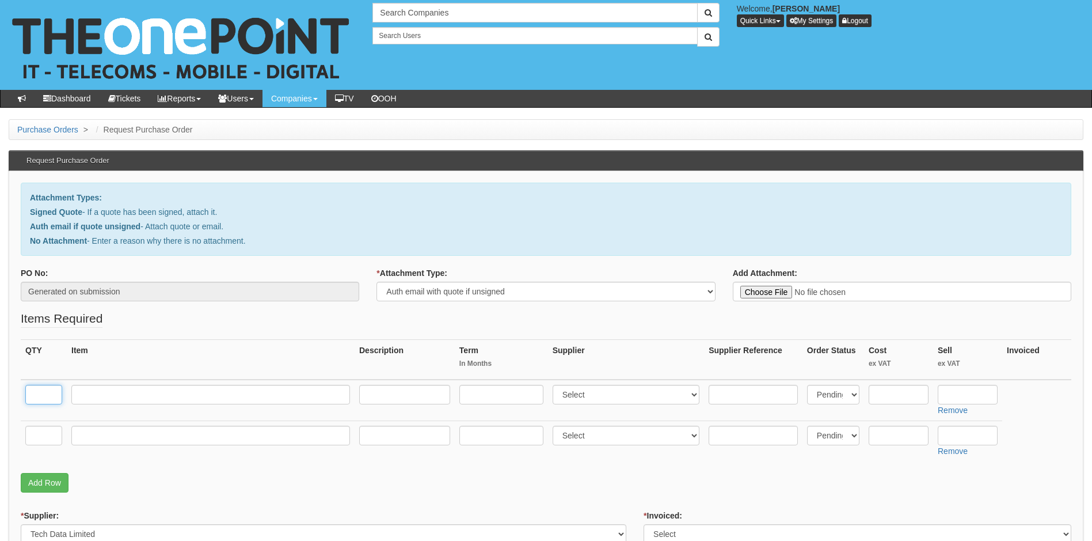
click at [48, 397] on input "text" at bounding box center [43, 395] width 37 height 20
type input "5"
click at [44, 438] on input "text" at bounding box center [43, 436] width 37 height 20
type input "1"
click at [112, 432] on input "text" at bounding box center [210, 436] width 279 height 20
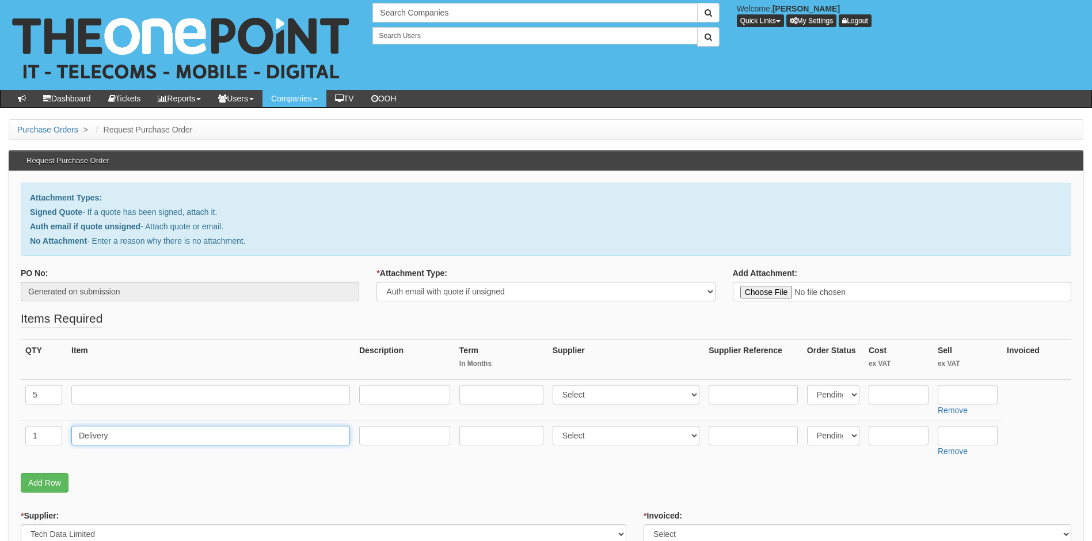
type input "Delivery"
click at [884, 435] on input "text" at bounding box center [899, 436] width 60 height 20
type input "0.00"
click at [974, 432] on input "text" at bounding box center [968, 436] width 60 height 20
type input "12.50"
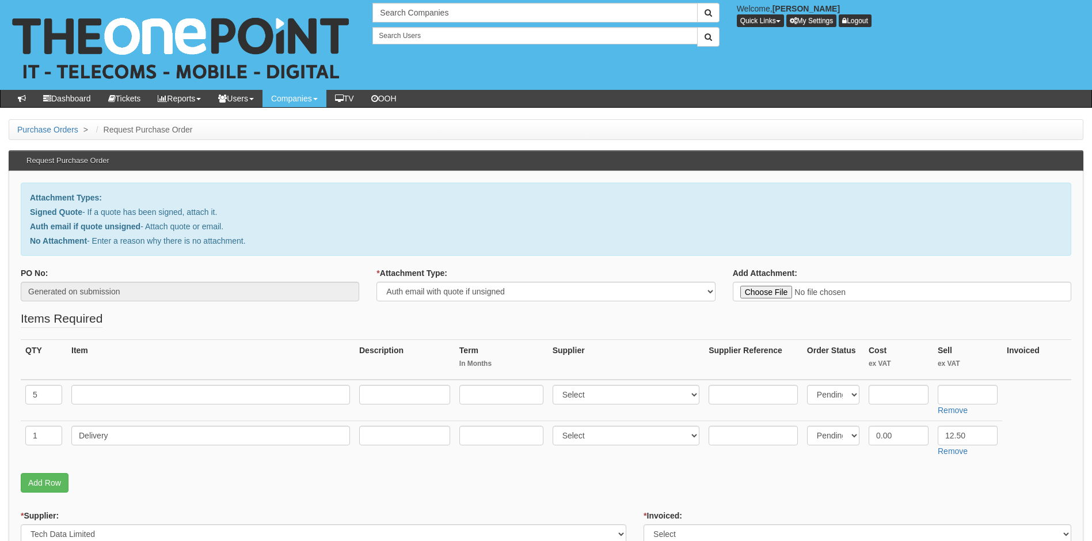
click at [534, 480] on p "Add Row" at bounding box center [546, 483] width 1051 height 20
click at [116, 395] on input "text" at bounding box center [210, 395] width 279 height 20
type input "Lenovo Thinkcentre"
click at [195, 362] on th "Item" at bounding box center [211, 360] width 288 height 40
click at [978, 395] on input "text" at bounding box center [968, 395] width 60 height 20
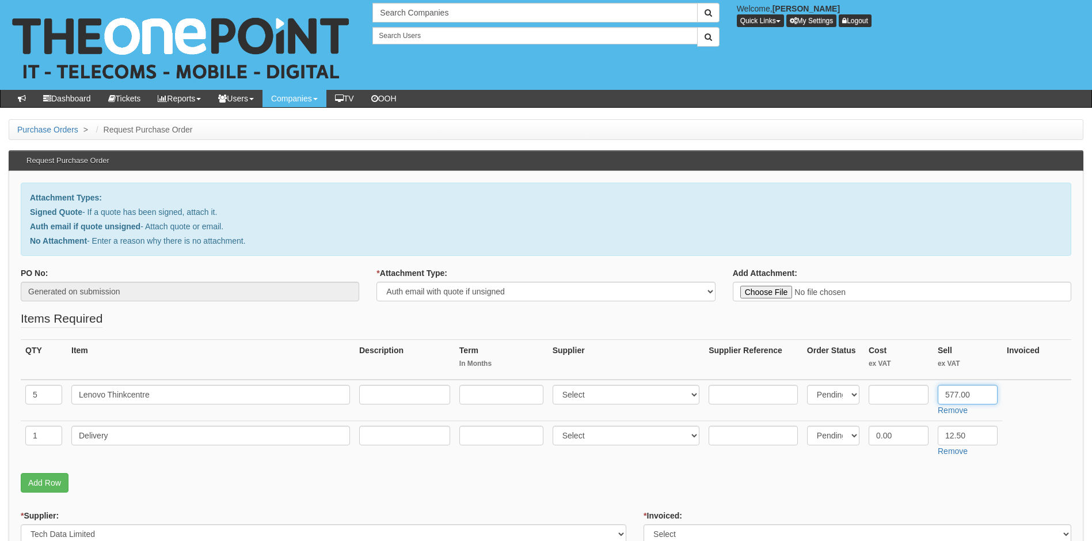
type input "577.00"
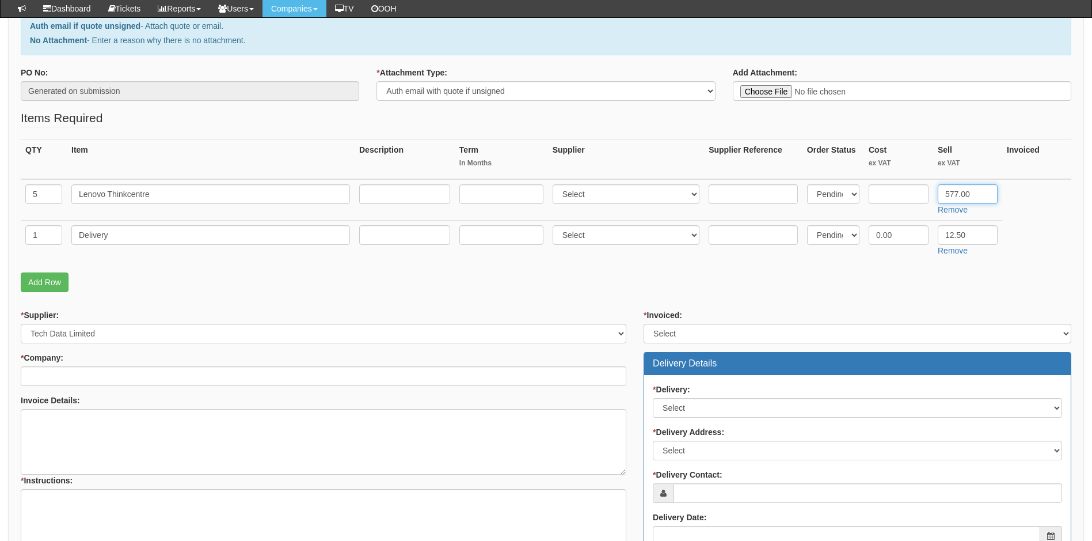
scroll to position [173, 0]
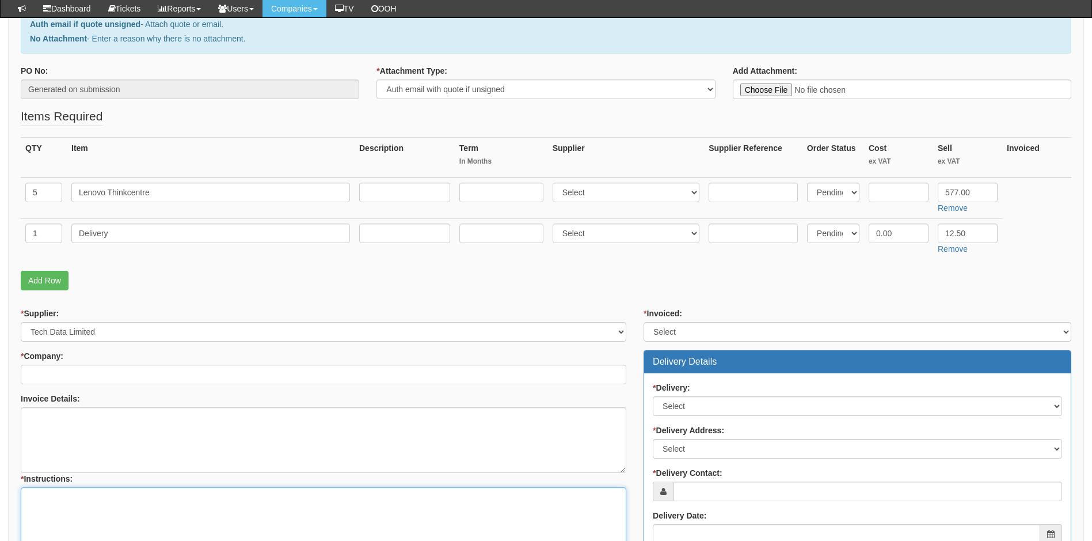
click at [60, 497] on textarea "* Instructions:" at bounding box center [324, 520] width 606 height 66
paste textarea "[URL][DOMAIN_NAME]"
type textarea "Please order using the below link https://intouch.tdsynnex.com/InTouch/MVC/Prod…"
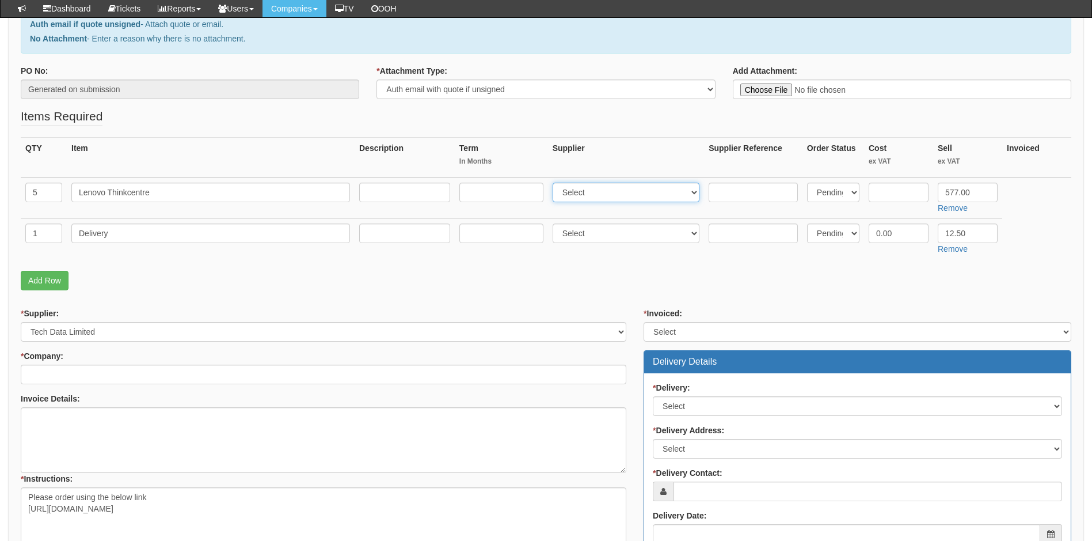
click at [613, 196] on select "Select 123 REG.co.uk 1Password 3 4Gon AA Jones Electric Ltd Abzorb Access Group…" at bounding box center [626, 193] width 147 height 20
click at [608, 192] on select "Select 123 REG.co.uk 1Password 3 4Gon AA Jones Electric Ltd Abzorb Access Group…" at bounding box center [626, 193] width 147 height 20
click at [601, 192] on select "Select 123 REG.co.uk 1Password 3 4Gon AA Jones Electric Ltd Abzorb Access Group…" at bounding box center [626, 193] width 147 height 20
select select "19"
click at [555, 183] on select "Select 123 REG.co.uk 1Password 3 4Gon AA Jones Electric Ltd Abzorb Access Group…" at bounding box center [626, 193] width 147 height 20
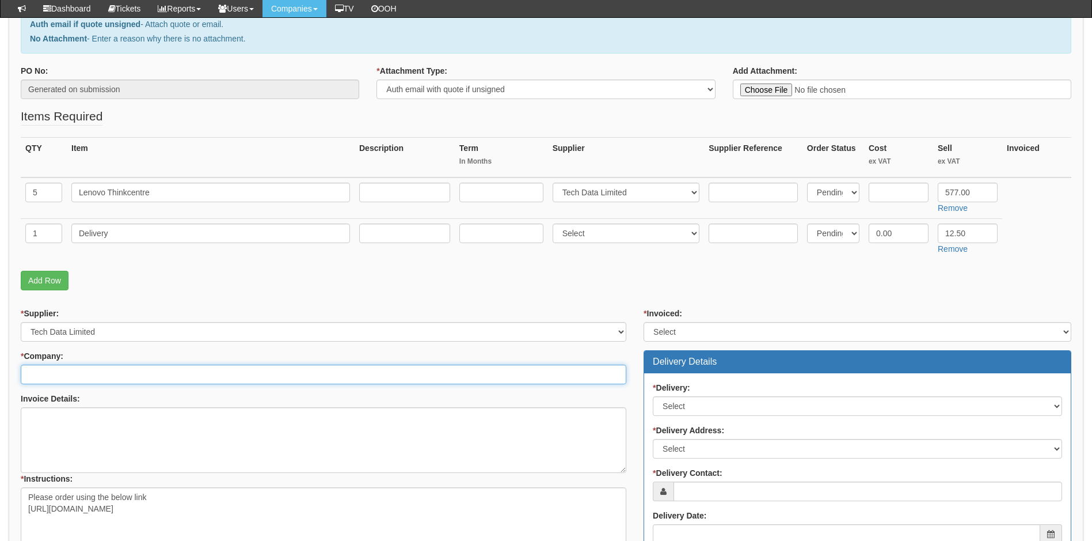
click at [103, 378] on input "* Company:" at bounding box center [324, 375] width 606 height 20
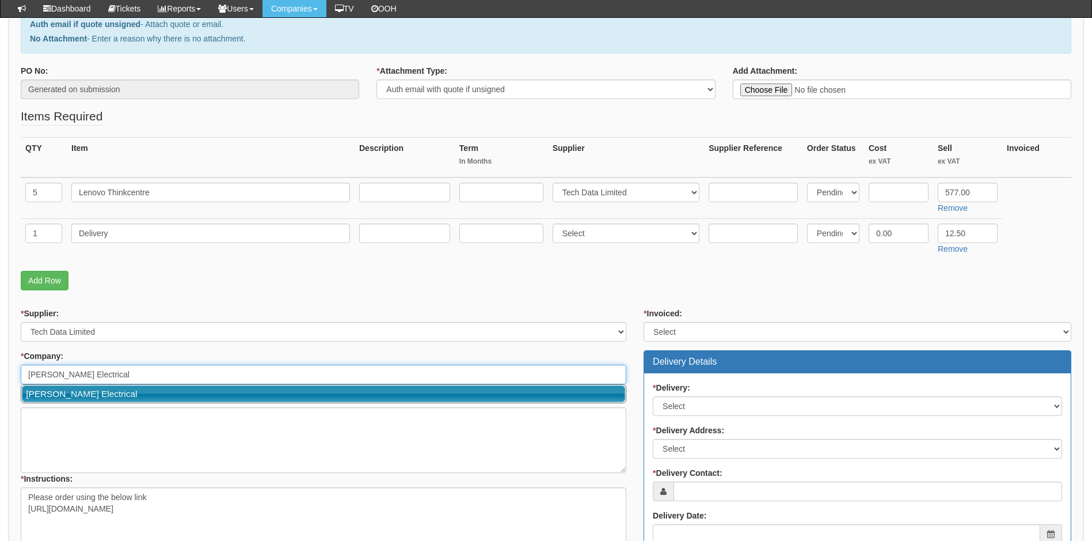
click at [83, 397] on link "[PERSON_NAME] Electrical" at bounding box center [324, 393] width 604 height 17
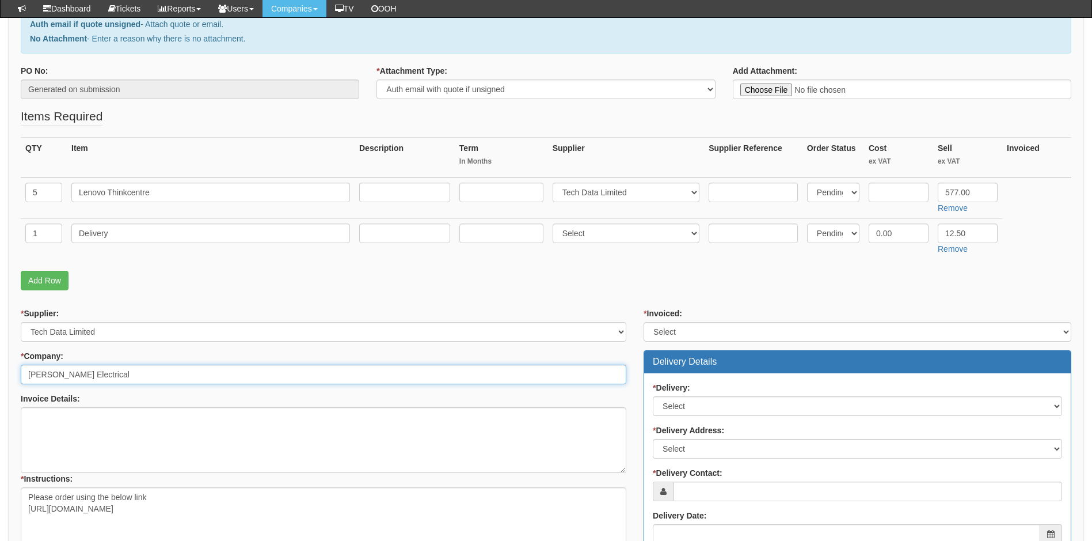
type input "[PERSON_NAME] Electrical"
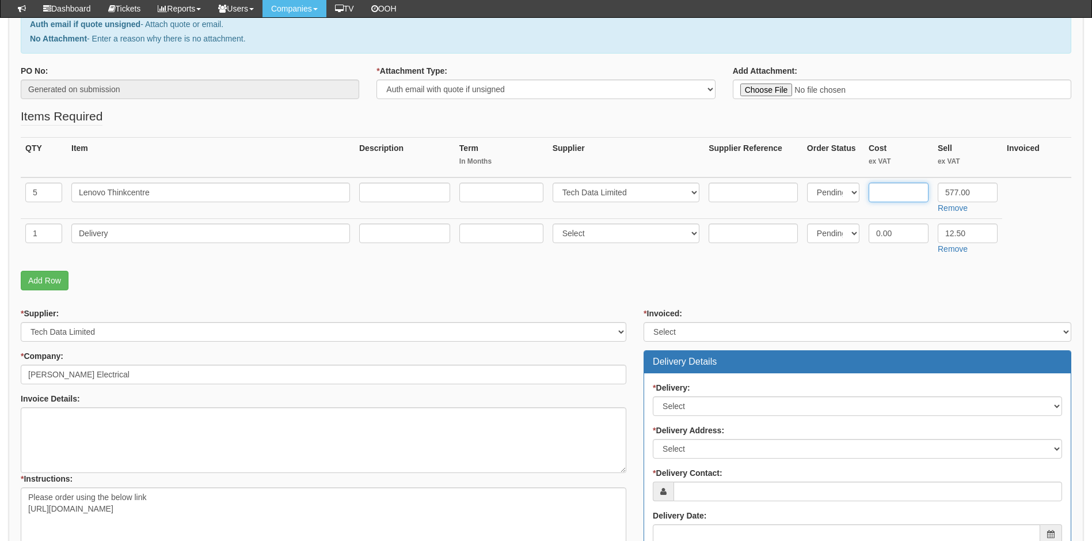
click at [902, 194] on input "text" at bounding box center [899, 193] width 60 height 20
type input "485.47"
click at [875, 293] on fieldset "Items Required QTY Item Description Term In Months Supplier Supplier Reference …" at bounding box center [546, 202] width 1051 height 188
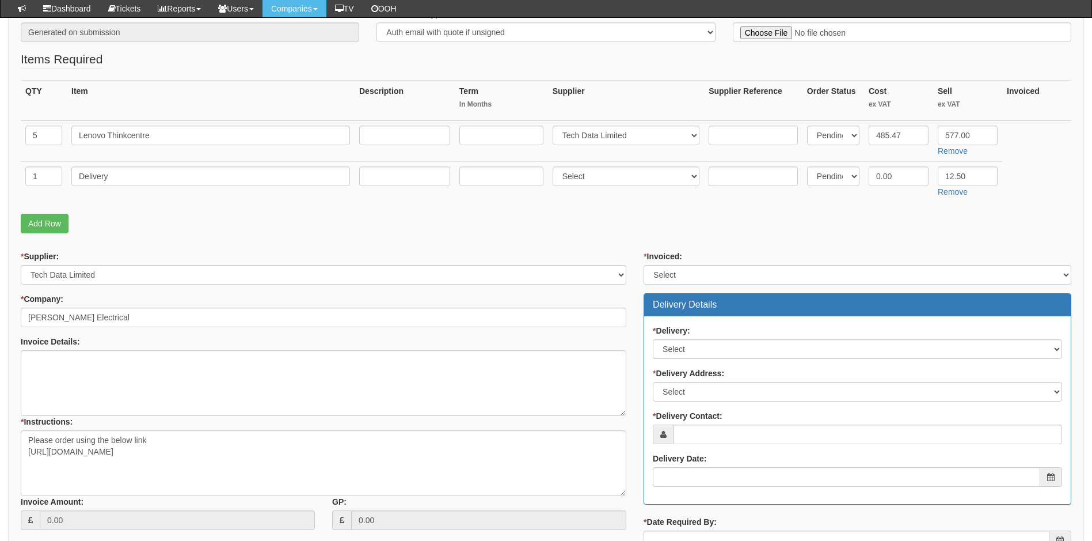
scroll to position [346, 0]
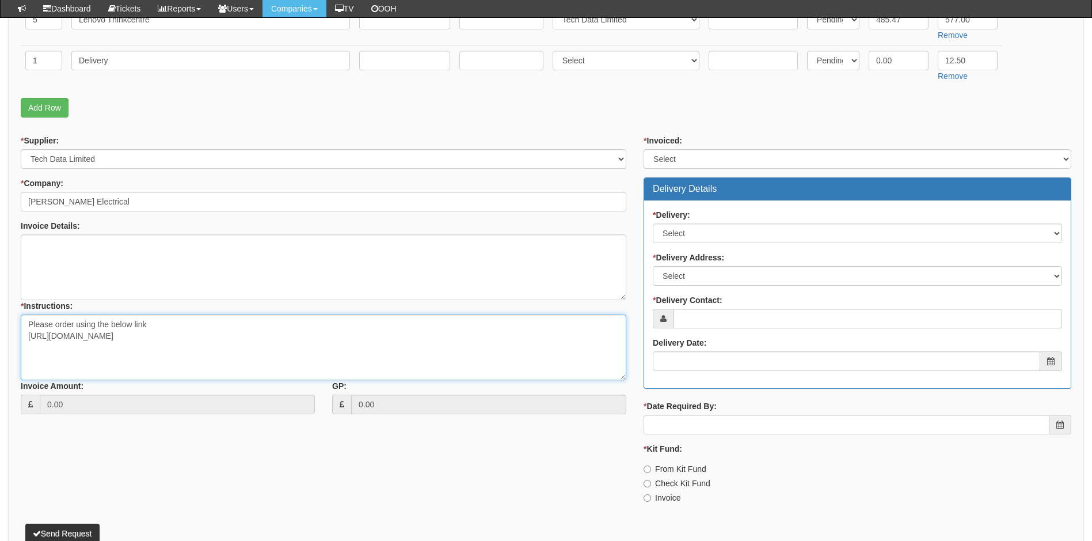
click at [359, 335] on textarea "Please order using the below link https://intouch.tdsynnex.com/InTouch/MVC/Prod…" at bounding box center [324, 347] width 606 height 66
type textarea "Please order using the below link https://intouch.tdsynnex.com/InTouch/MVC/Prod…"
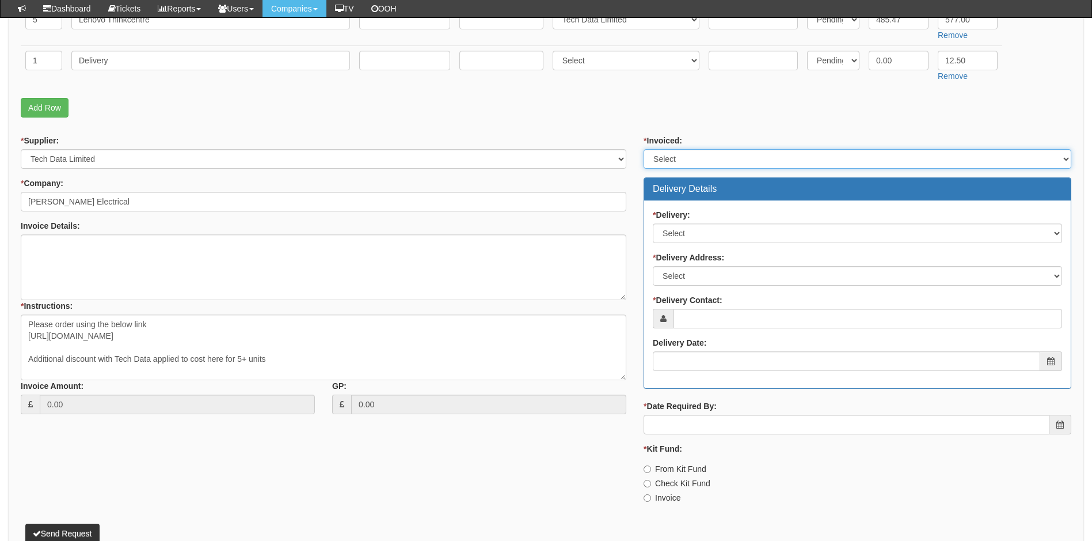
click at [688, 160] on select "Select Yes No N/A STB (part of order)" at bounding box center [858, 159] width 428 height 20
select select "2"
click at [644, 149] on select "Select Yes No N/A STB (part of order)" at bounding box center [858, 159] width 428 height 20
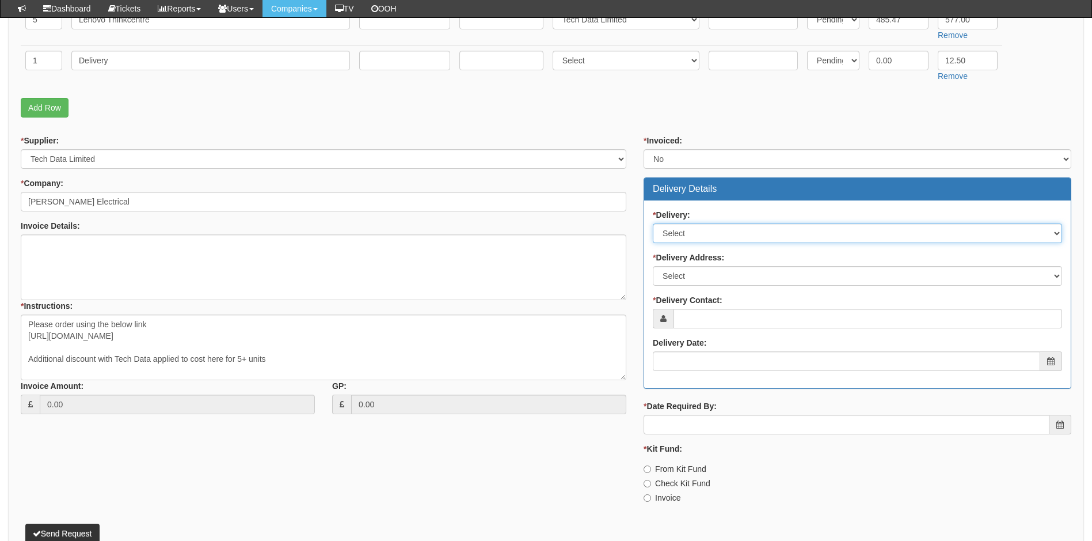
drag, startPoint x: 700, startPoint y: 227, endPoint x: 710, endPoint y: 234, distance: 12.8
click at [700, 227] on select "Select No Not Applicable Yes" at bounding box center [857, 233] width 409 height 20
select select "1"
click at [653, 223] on select "Select No Not Applicable Yes" at bounding box center [857, 233] width 409 height 20
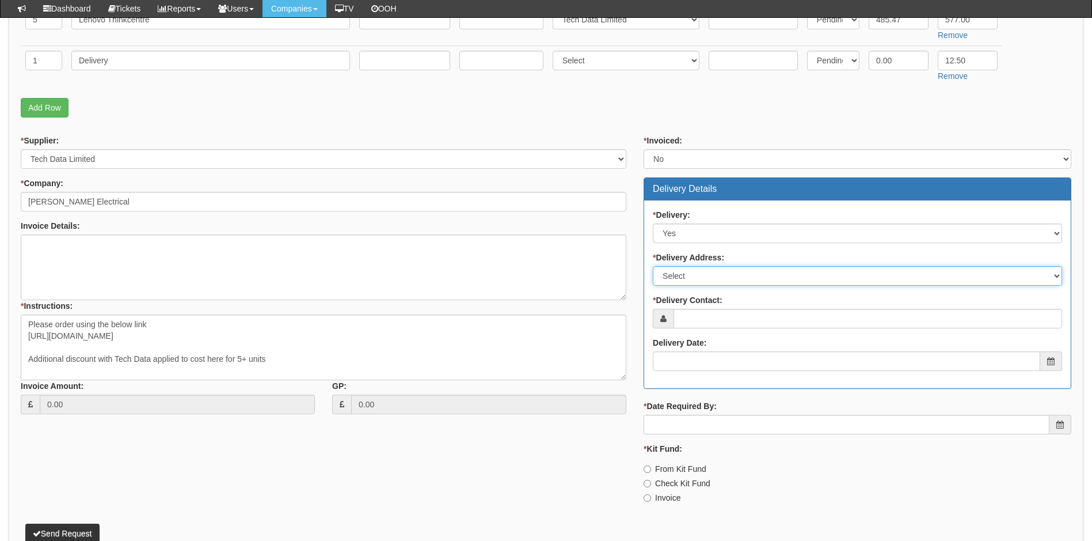
drag, startPoint x: 699, startPoint y: 272, endPoint x: 699, endPoint y: 282, distance: 9.2
click at [699, 272] on select "Select Not Applicable Main Address - HU5 5JR Other" at bounding box center [857, 276] width 409 height 20
select select "other"
click at [653, 266] on select "Select Not Applicable Main Address - HU5 5JR Other" at bounding box center [857, 276] width 409 height 20
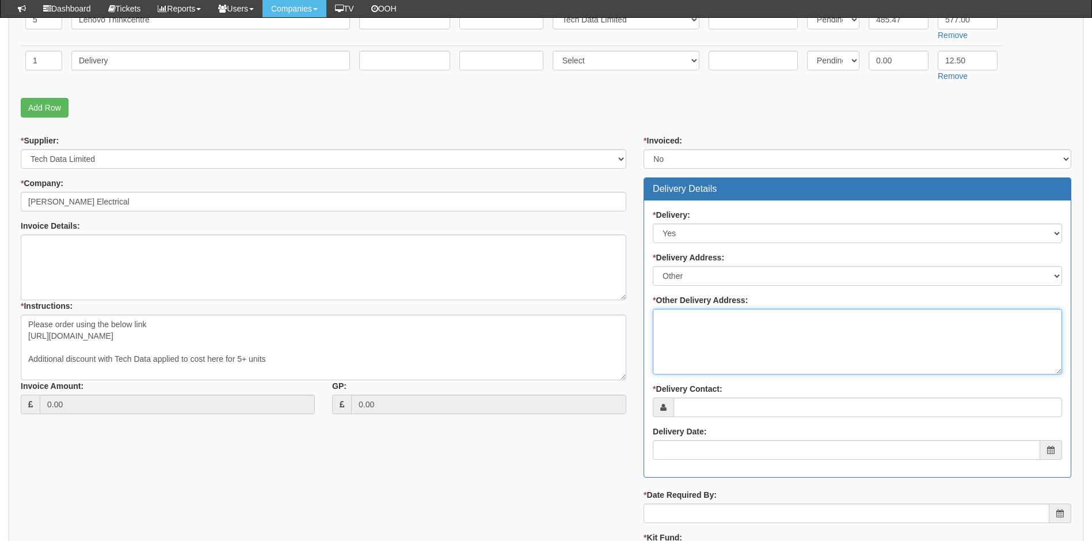
click at [694, 321] on textarea "* Other Delivery Address:" at bounding box center [857, 342] width 409 height 66
type textarea "Deliver to TOP for customer set up"
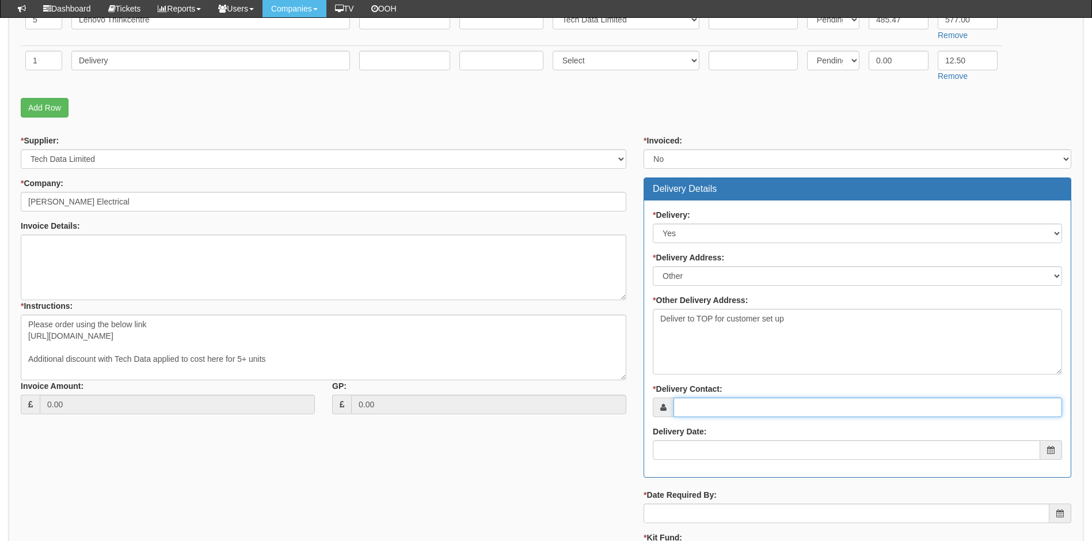
click at [718, 407] on input "* Delivery Contact:" at bounding box center [868, 407] width 389 height 20
type input "[PERSON_NAME]"
click at [707, 450] on input "Delivery Date:" at bounding box center [847, 450] width 388 height 20
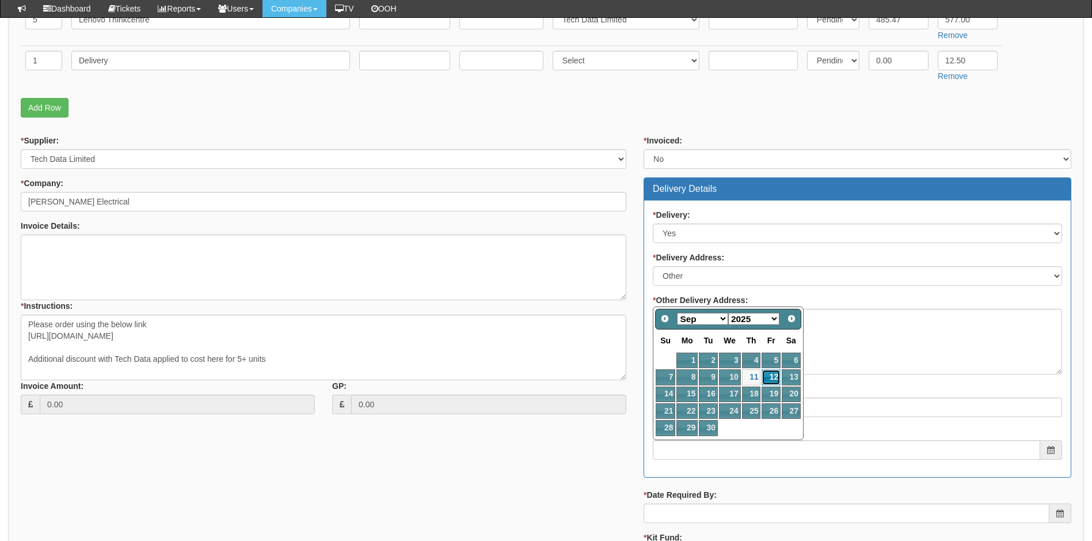
click at [775, 375] on link "12" at bounding box center [771, 377] width 18 height 16
type input "2025-09-12"
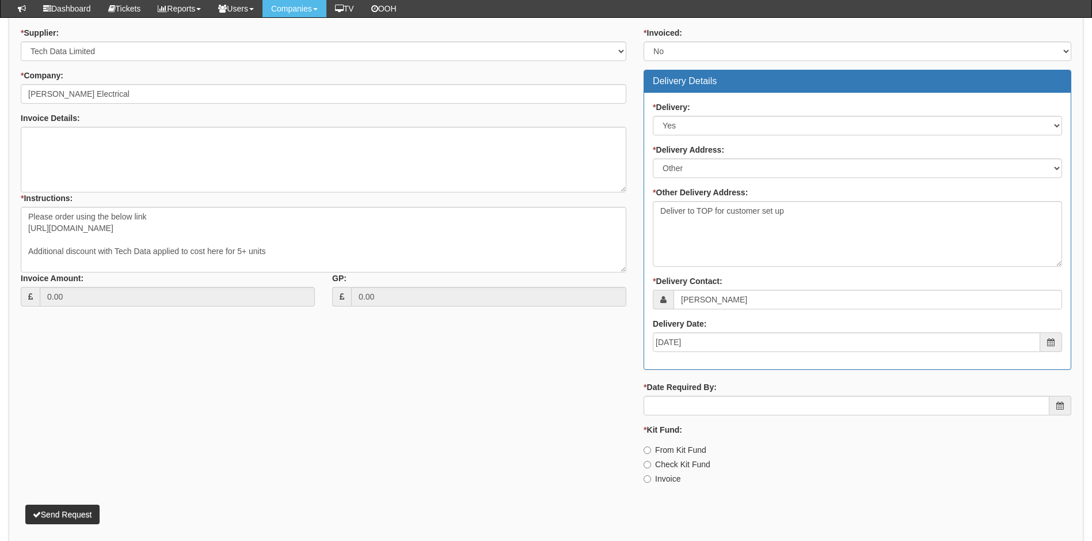
scroll to position [461, 0]
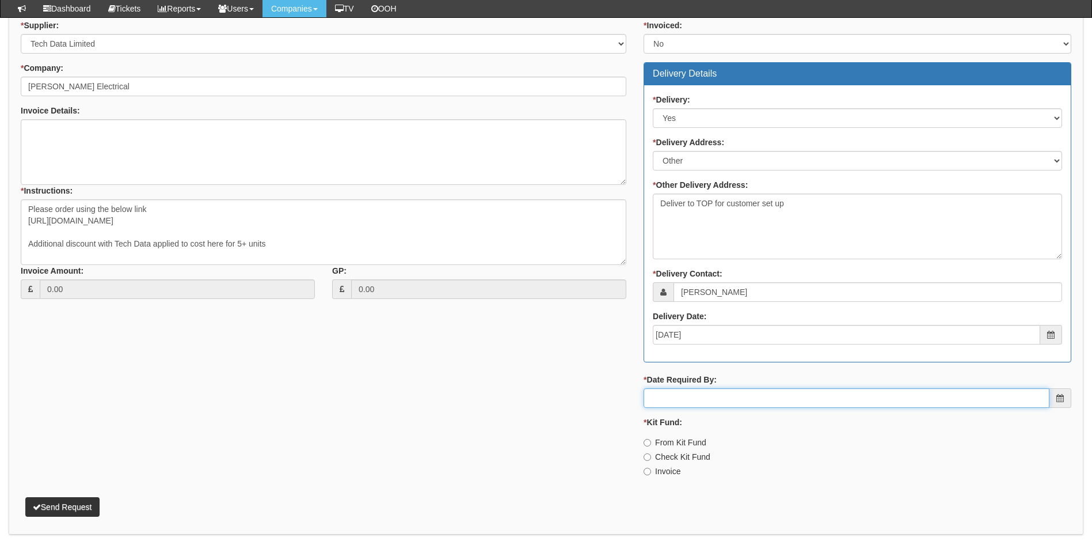
click at [702, 397] on input "* Date Required By:" at bounding box center [847, 398] width 406 height 20
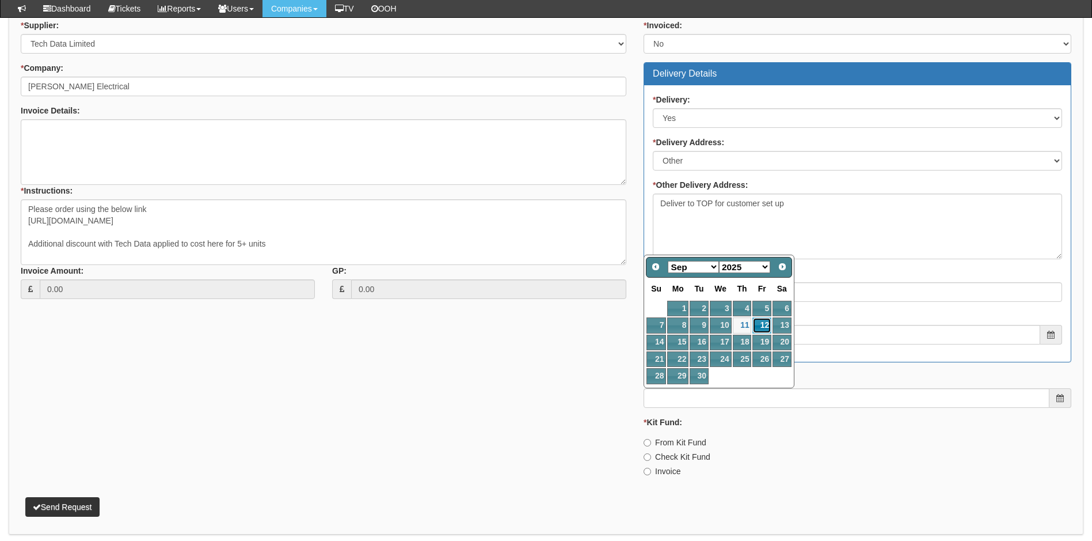
click at [761, 323] on link "12" at bounding box center [762, 325] width 18 height 16
type input "2025-09-12"
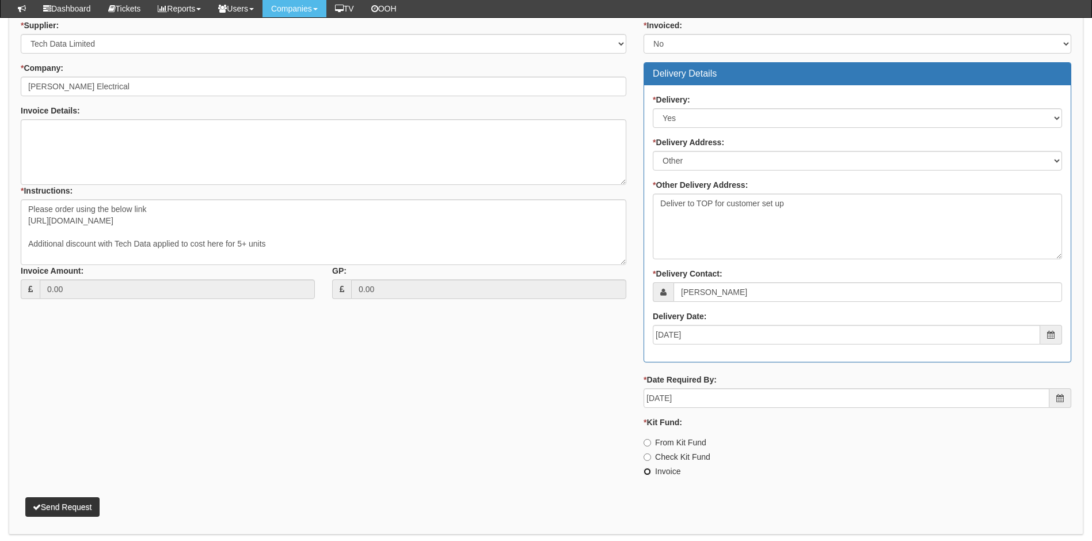
click at [650, 469] on input "Invoice" at bounding box center [647, 471] width 7 height 7
radio input "true"
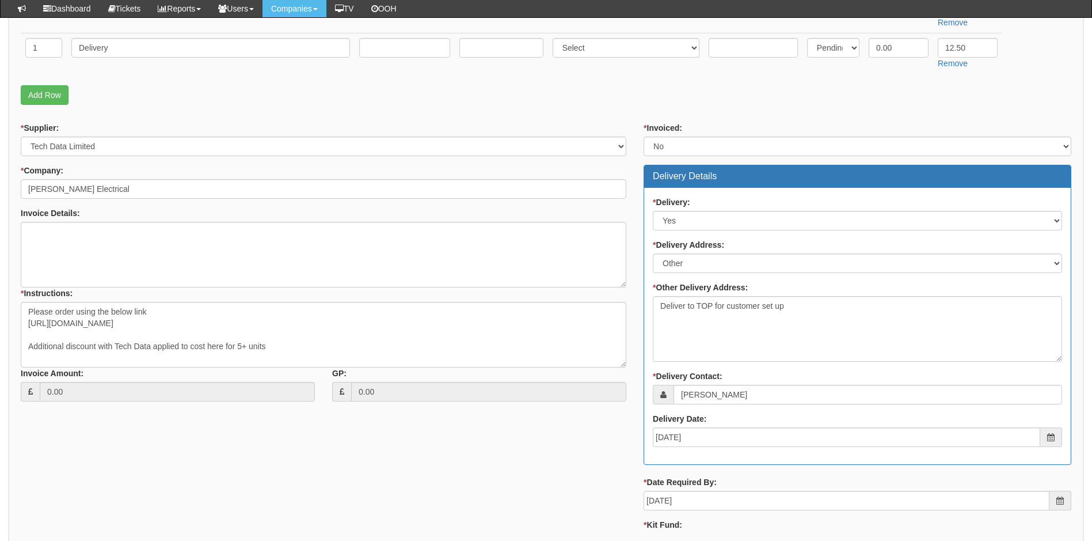
scroll to position [230, 0]
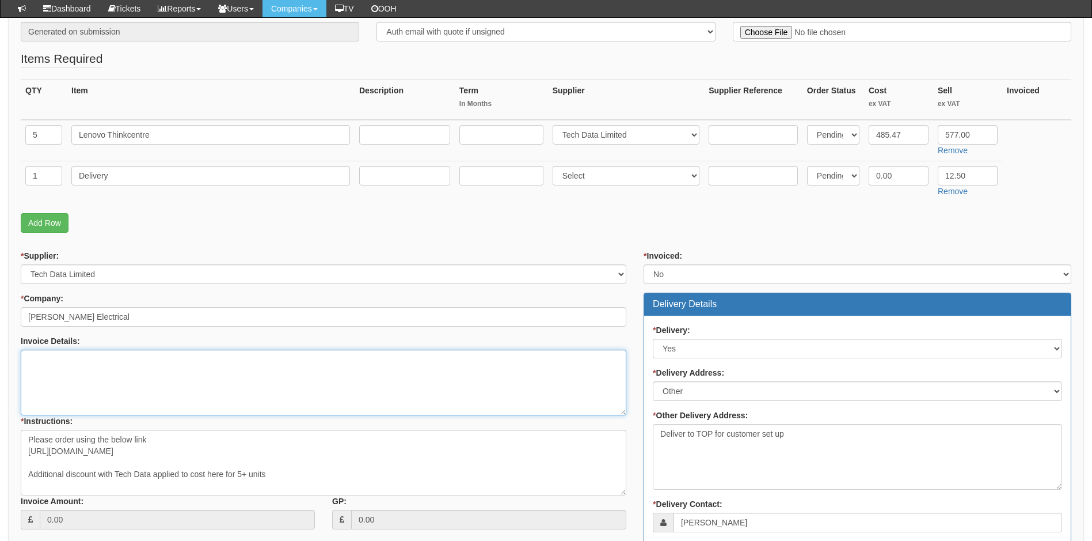
click at [103, 363] on textarea "Invoice Details:" at bounding box center [324, 383] width 606 height 66
type textarea "P"
click at [302, 480] on textarea "Please order using the below link https://intouch.tdsynnex.com/InTouch/MVC/Prod…" at bounding box center [324, 463] width 606 height 66
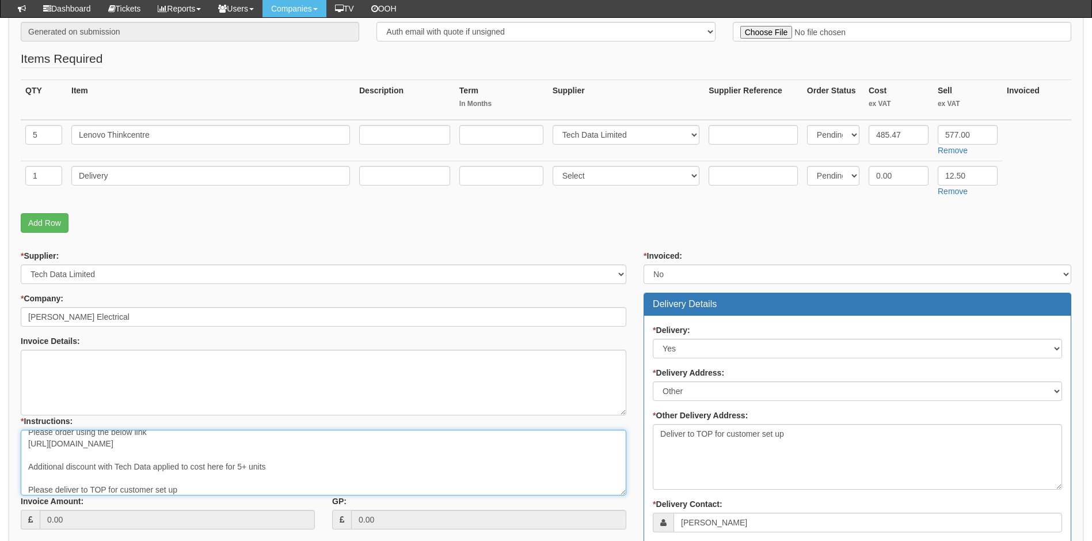
type textarea "Please order using the below link https://intouch.tdsynnex.com/InTouch/MVC/Prod…"
click at [83, 382] on textarea "Invoice Details:" at bounding box center [324, 383] width 606 height 66
type textarea "as above and below"
click at [627, 176] on select "Select 123 REG.co.uk 1Password 3 4Gon AA Jones Electric Ltd Abzorb Access Group…" at bounding box center [626, 176] width 147 height 20
select select "19"
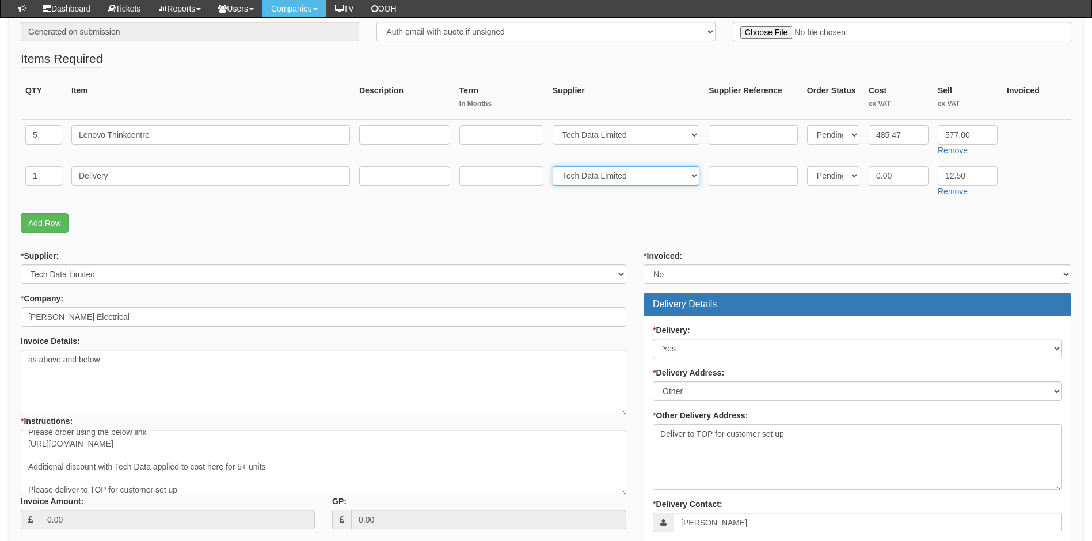
click at [555, 166] on select "Select 123 REG.co.uk 1Password 3 4Gon AA Jones Electric Ltd Abzorb Access Group…" at bounding box center [626, 176] width 147 height 20
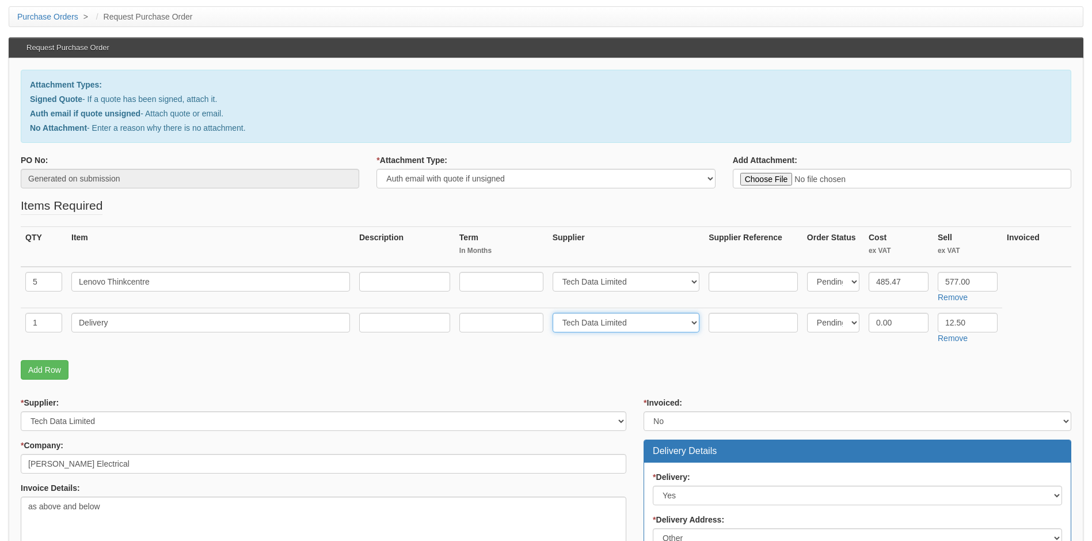
scroll to position [115, 0]
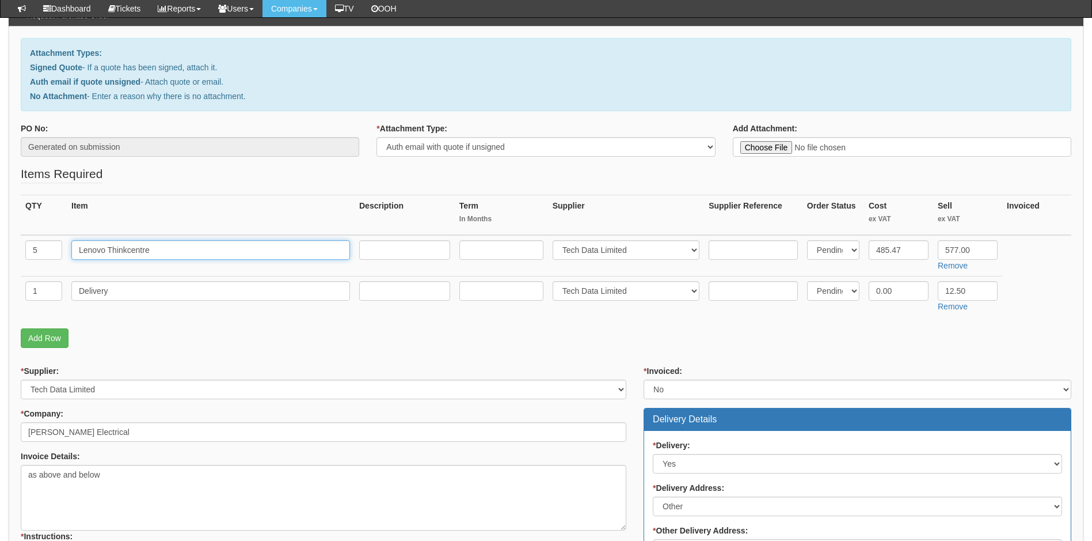
click at [180, 254] on input "Lenovo Thinkcentre" at bounding box center [210, 250] width 279 height 20
paste input "M70q Gen 5 12TD"
type input "Lenovo Thinkcentre M70q Gen 5 12TD"
click at [265, 335] on p "Add Row" at bounding box center [546, 338] width 1051 height 20
click at [51, 337] on link "Add Row" at bounding box center [45, 338] width 48 height 20
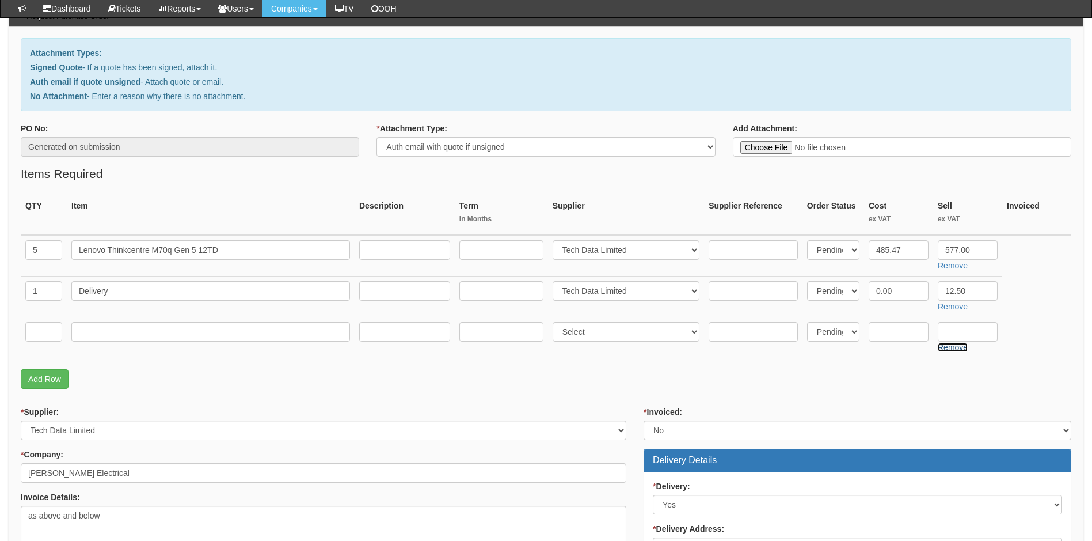
click at [956, 348] on link "Remove" at bounding box center [953, 347] width 30 height 9
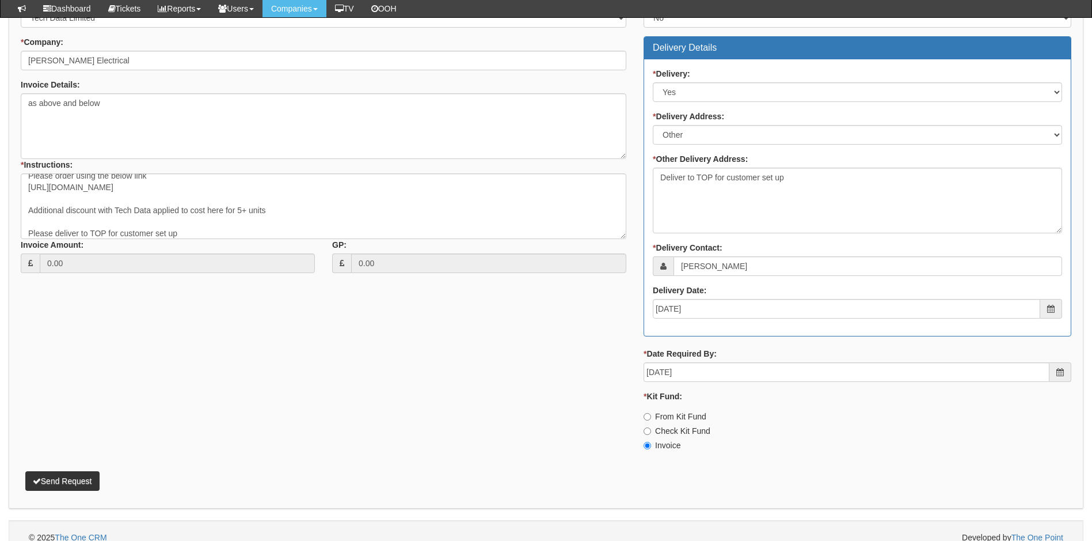
scroll to position [500, 0]
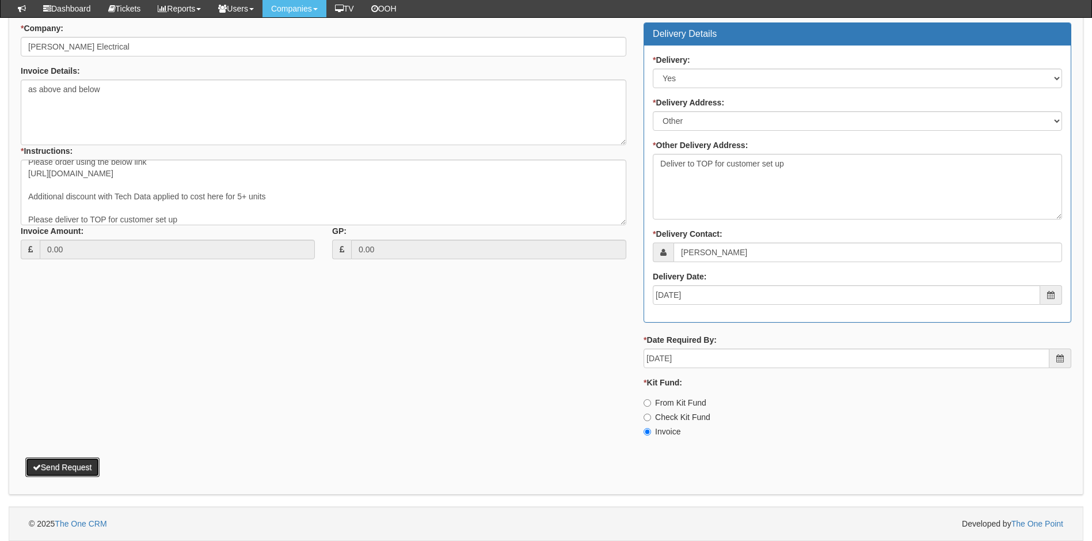
click at [72, 466] on button "Send Request" at bounding box center [62, 467] width 74 height 20
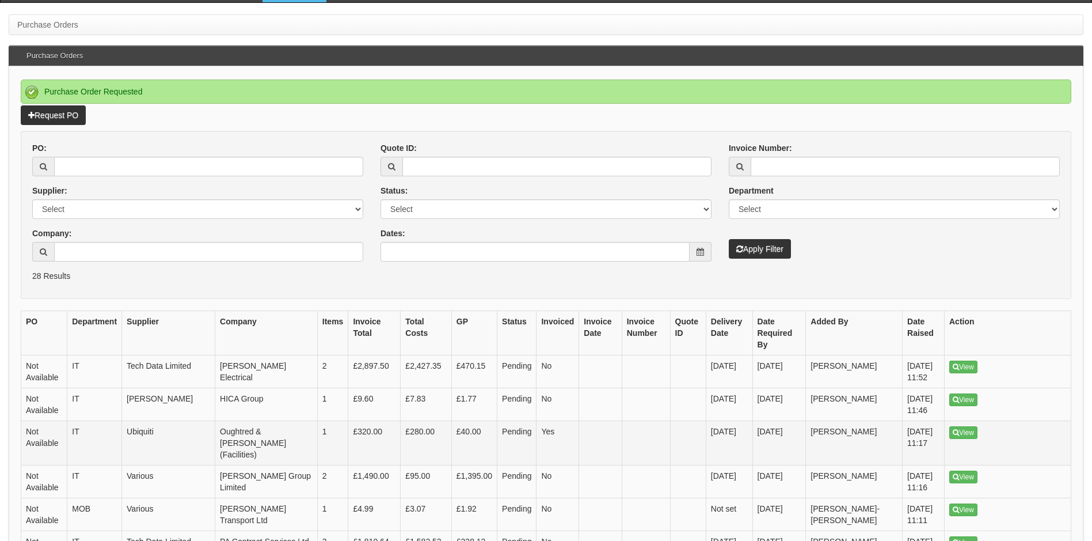
scroll to position [173, 0]
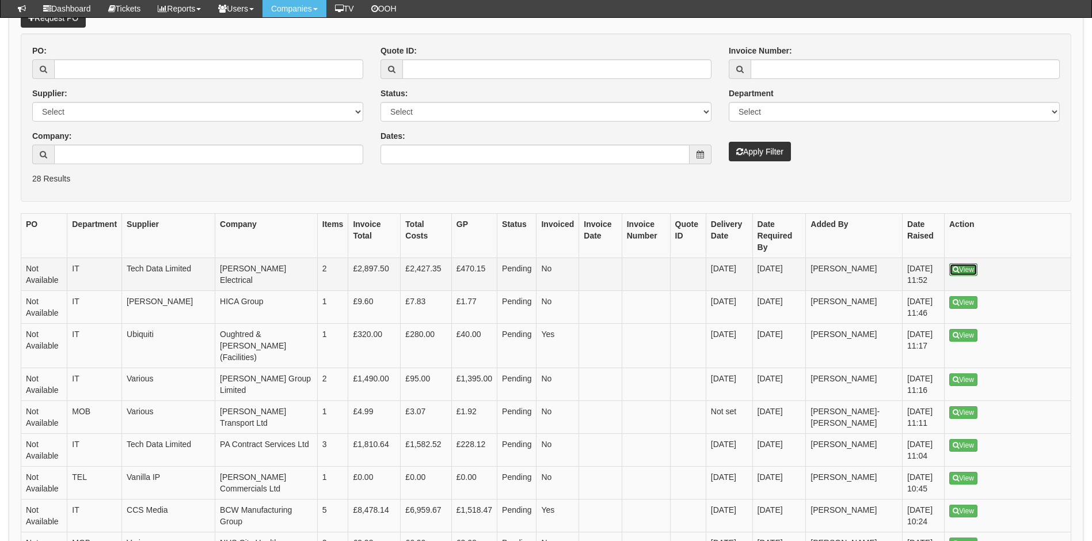
click at [965, 263] on link "View" at bounding box center [964, 269] width 28 height 13
